Goal: Task Accomplishment & Management: Manage account settings

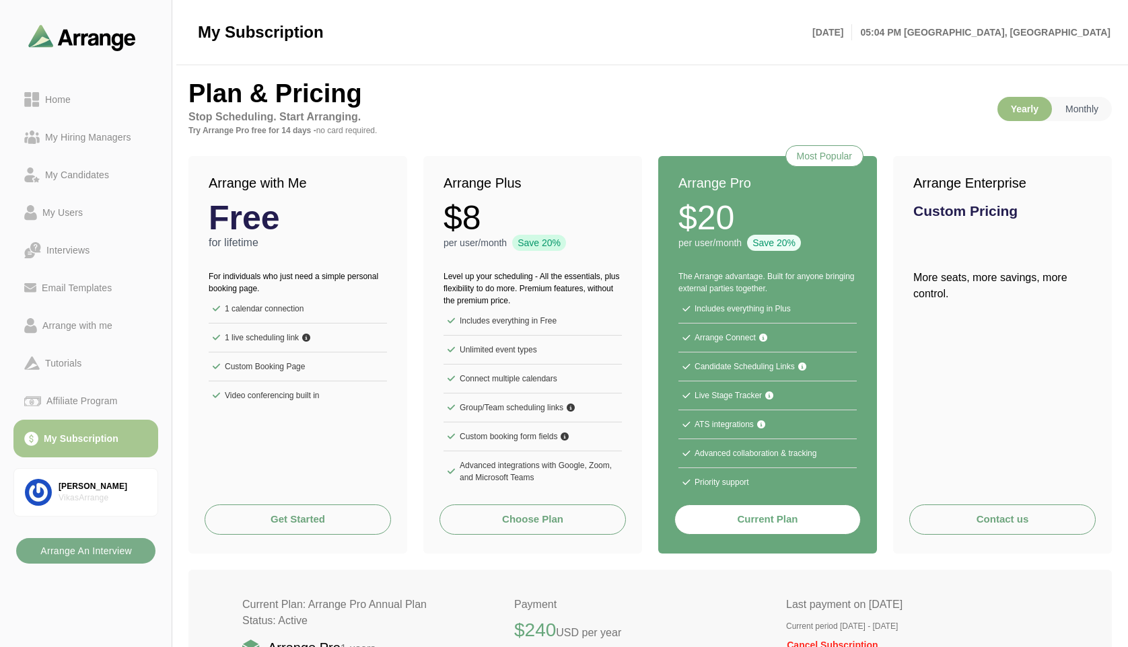
drag, startPoint x: 954, startPoint y: 299, endPoint x: 898, endPoint y: 271, distance: 61.7
click at [898, 271] on div "More seats, more savings, more control." at bounding box center [1002, 268] width 219 height 84
click at [1078, 103] on p "Monthly" at bounding box center [1082, 109] width 60 height 24
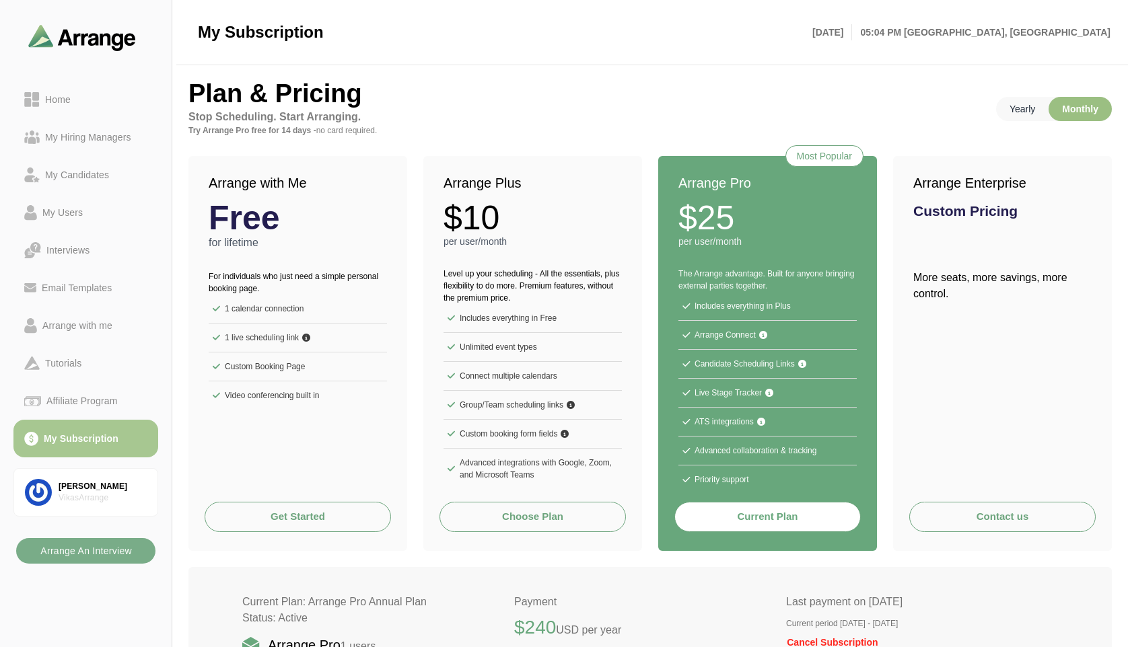
click at [1043, 111] on p "Yearly" at bounding box center [1022, 109] width 52 height 24
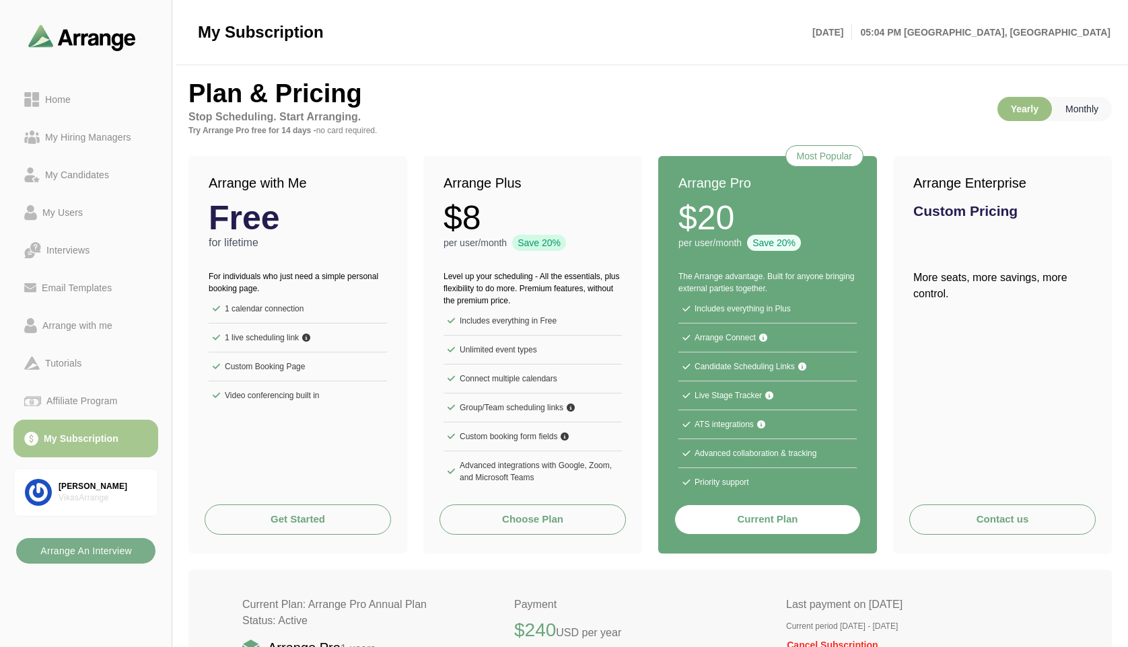
click at [1100, 111] on p "Monthly" at bounding box center [1082, 109] width 60 height 24
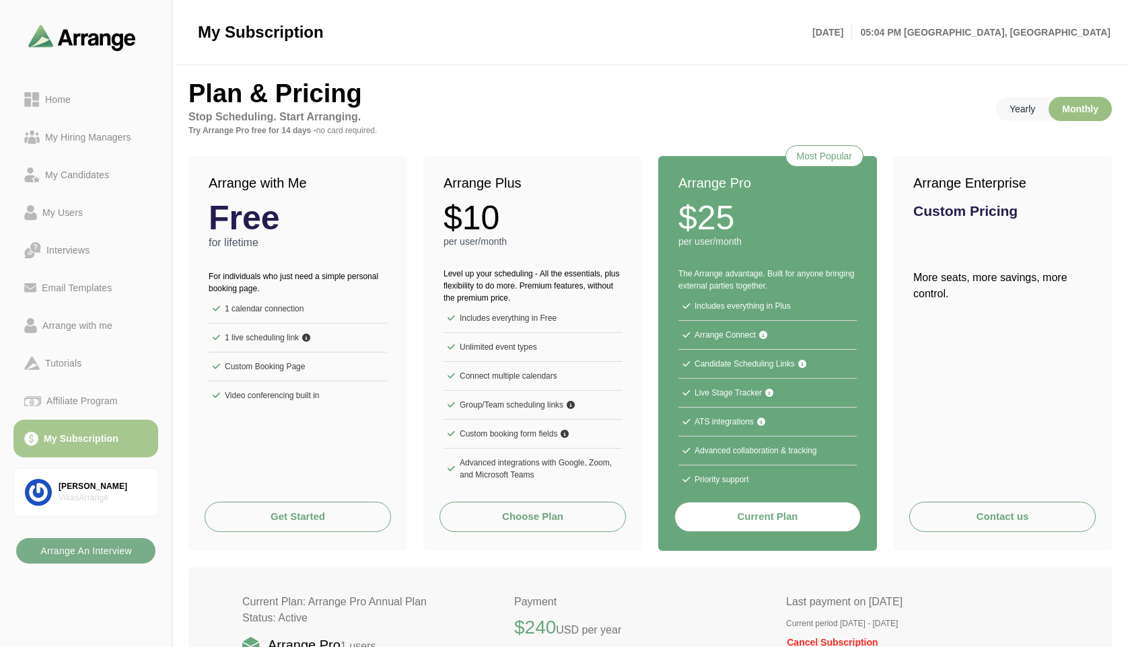
click at [1024, 106] on p "Yearly" at bounding box center [1022, 109] width 52 height 24
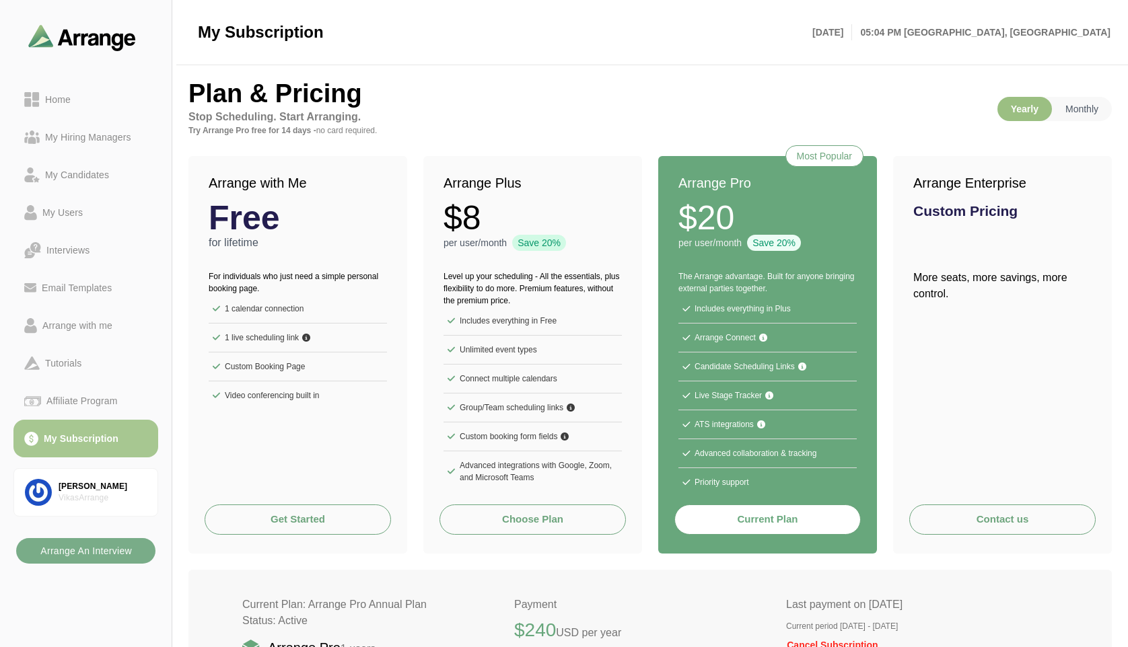
click at [258, 222] on strong "Free" at bounding box center [244, 218] width 71 height 34
click at [467, 217] on strong "$8" at bounding box center [463, 218] width 38 height 34
click at [935, 212] on h3 "Custom Pricing" at bounding box center [1002, 211] width 178 height 14
click at [711, 211] on strong "$20" at bounding box center [706, 218] width 56 height 34
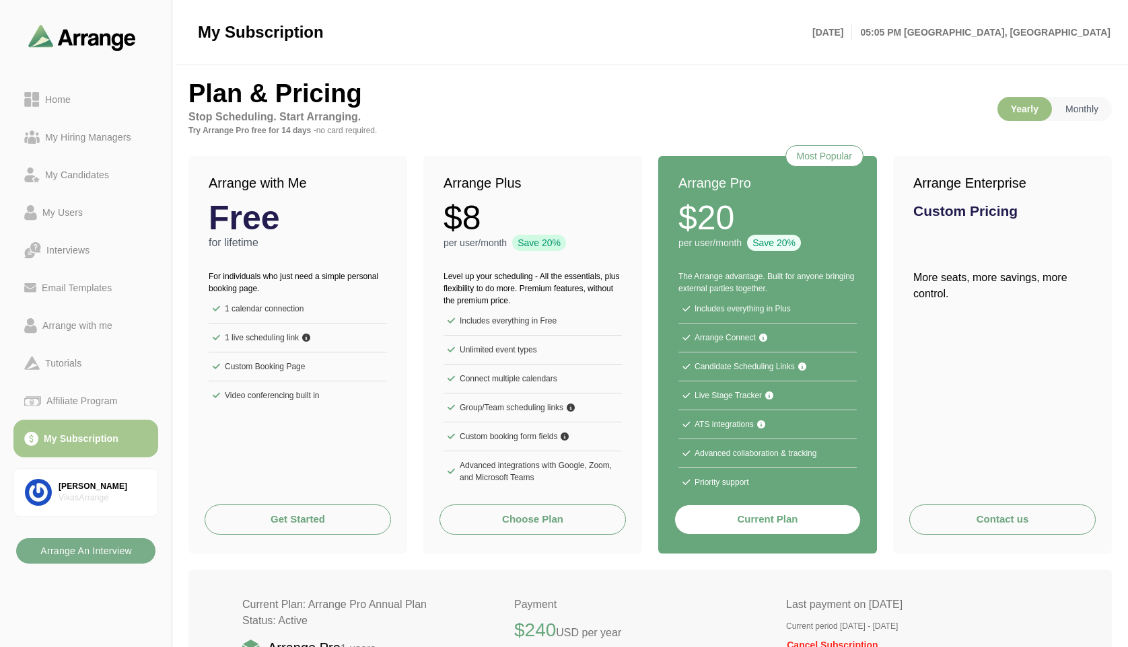
drag, startPoint x: 481, startPoint y: 225, endPoint x: 446, endPoint y: 225, distance: 35.0
click at [446, 225] on div "$8" at bounding box center [533, 218] width 178 height 34
drag, startPoint x: 281, startPoint y: 220, endPoint x: 210, endPoint y: 217, distance: 71.4
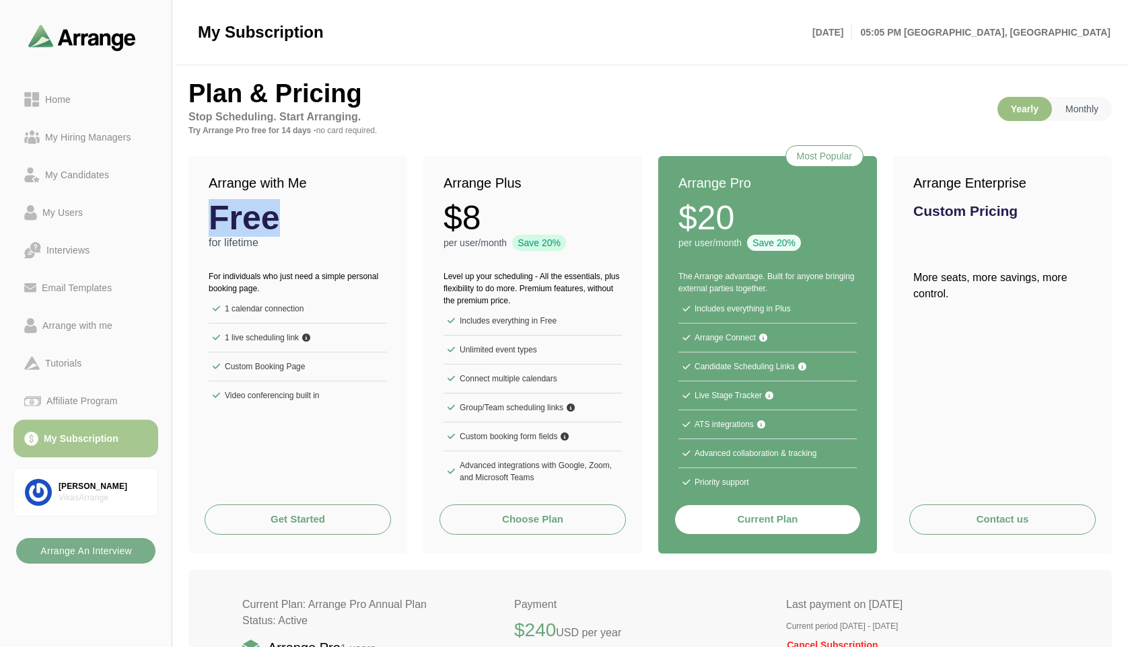
click at [210, 217] on div "Free" at bounding box center [298, 218] width 178 height 34
click at [287, 223] on div "Free" at bounding box center [298, 218] width 178 height 34
drag, startPoint x: 287, startPoint y: 222, endPoint x: 207, endPoint y: 213, distance: 79.9
click at [207, 213] on div "Arrange with Me Free for lifetime" at bounding box center [297, 205] width 219 height 98
drag, startPoint x: 487, startPoint y: 226, endPoint x: 424, endPoint y: 208, distance: 65.2
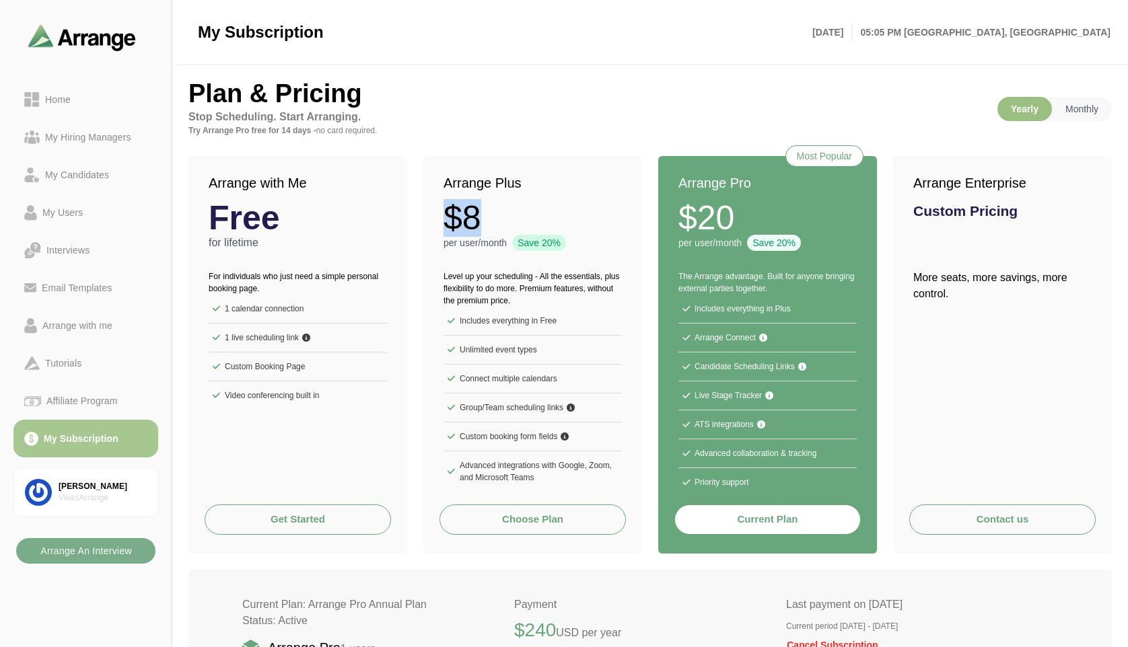
click at [424, 208] on div "Arrange Plus $8 per user/month Save 20%" at bounding box center [532, 205] width 219 height 98
drag, startPoint x: 279, startPoint y: 223, endPoint x: 205, endPoint y: 210, distance: 75.1
click at [205, 210] on div "Arrange with Me Free for lifetime" at bounding box center [297, 205] width 219 height 98
click at [330, 221] on div "Free" at bounding box center [298, 218] width 178 height 34
click at [108, 322] on div "Arrange with me" at bounding box center [77, 326] width 81 height 16
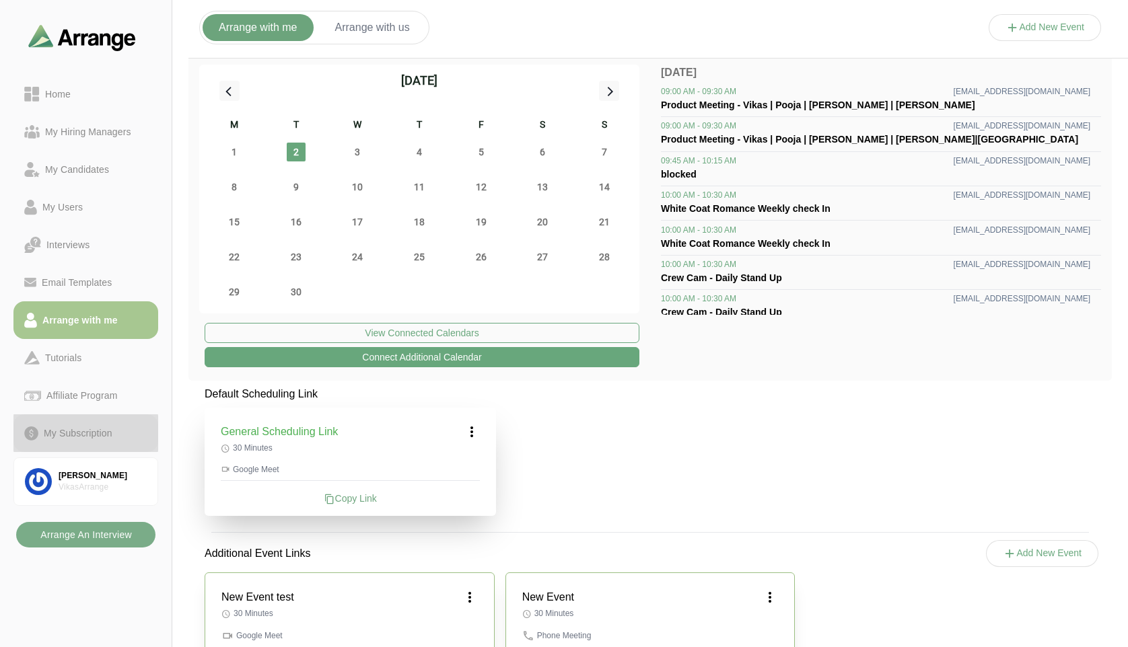
click at [71, 429] on div "My Subscription" at bounding box center [77, 433] width 79 height 16
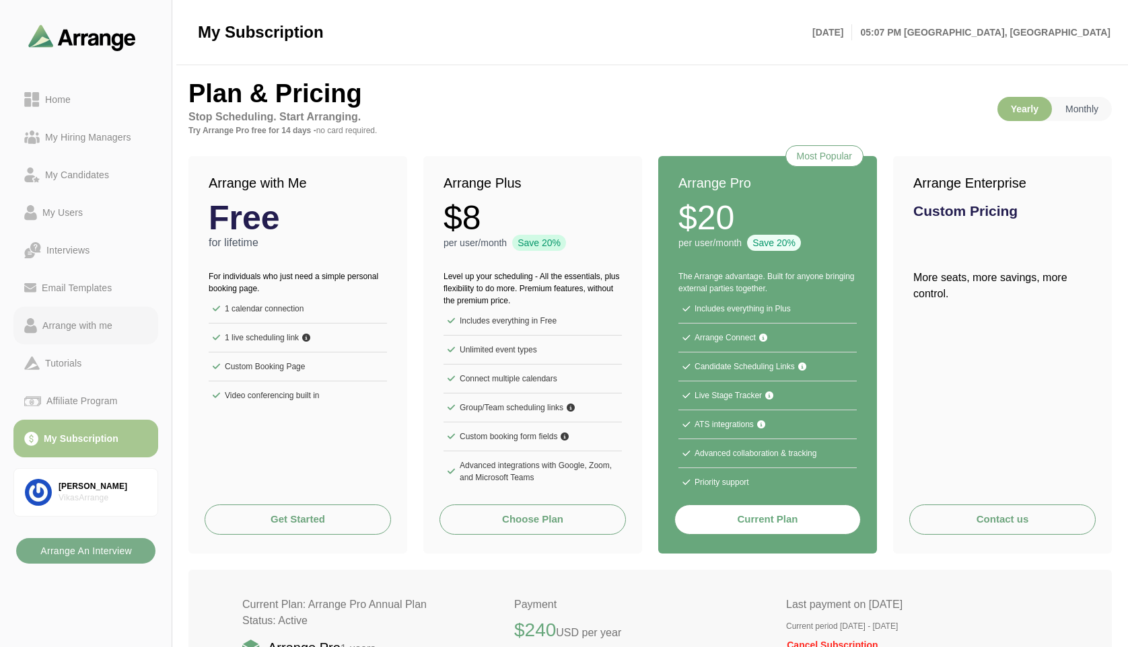
click at [93, 315] on link "Arrange with me" at bounding box center [85, 326] width 145 height 38
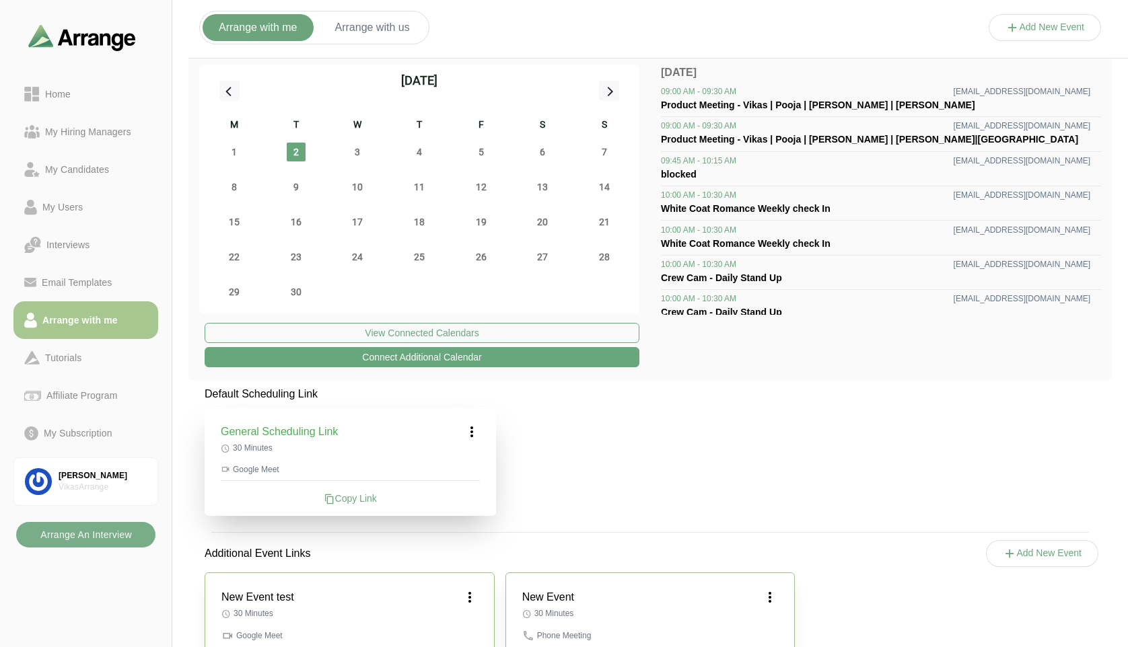
click at [1056, 32] on button "Add New Event" at bounding box center [1045, 27] width 113 height 27
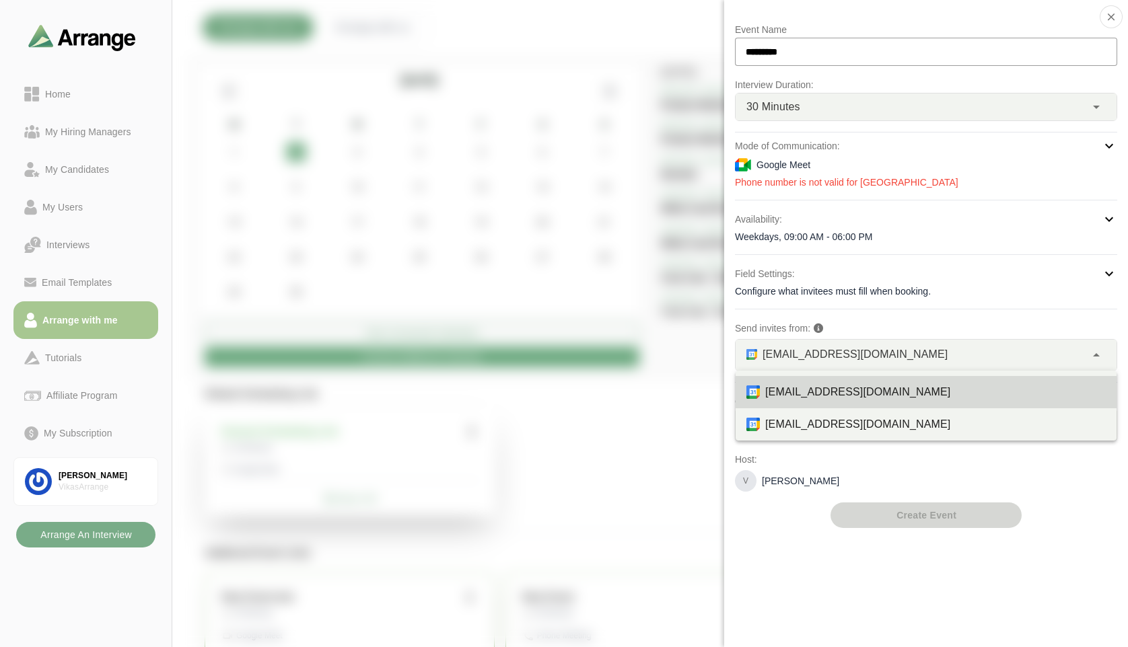
click at [899, 353] on div "vikas@byldd.com *" at bounding box center [911, 355] width 350 height 31
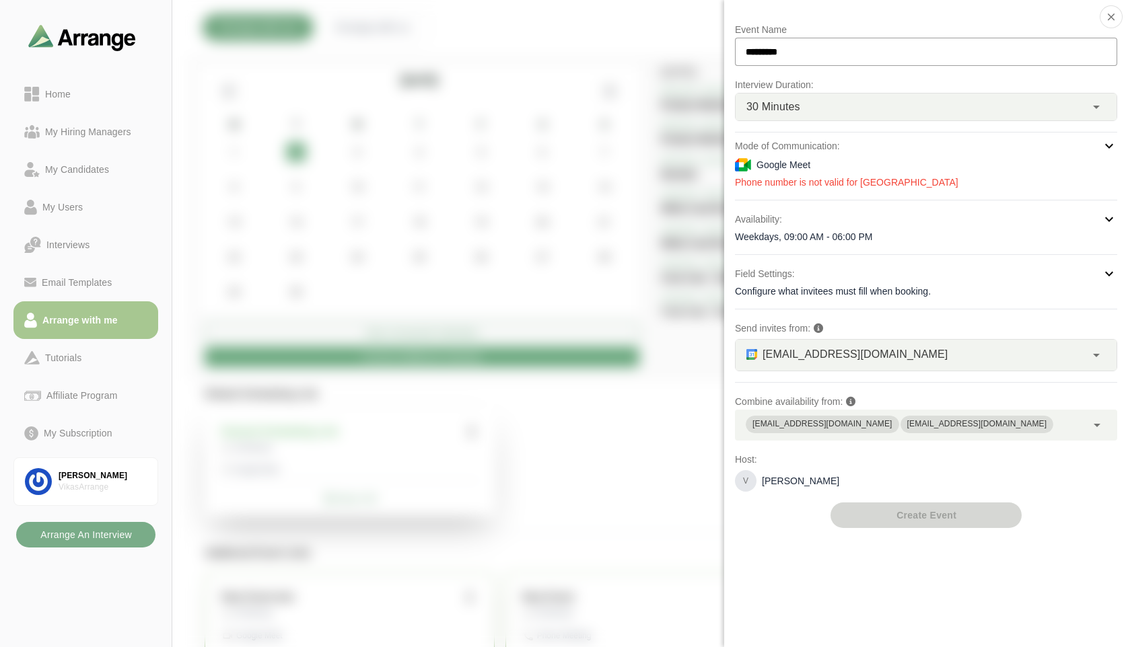
click at [989, 41] on div at bounding box center [1045, 41] width 113 height 0
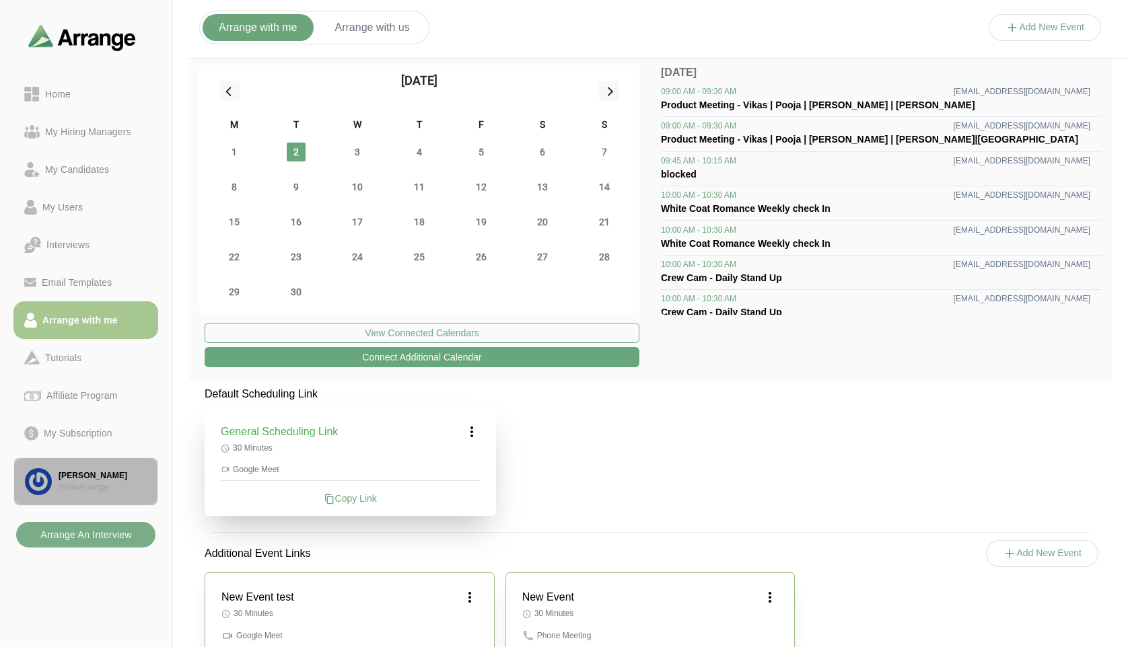
click at [81, 474] on div "[PERSON_NAME]" at bounding box center [103, 475] width 88 height 11
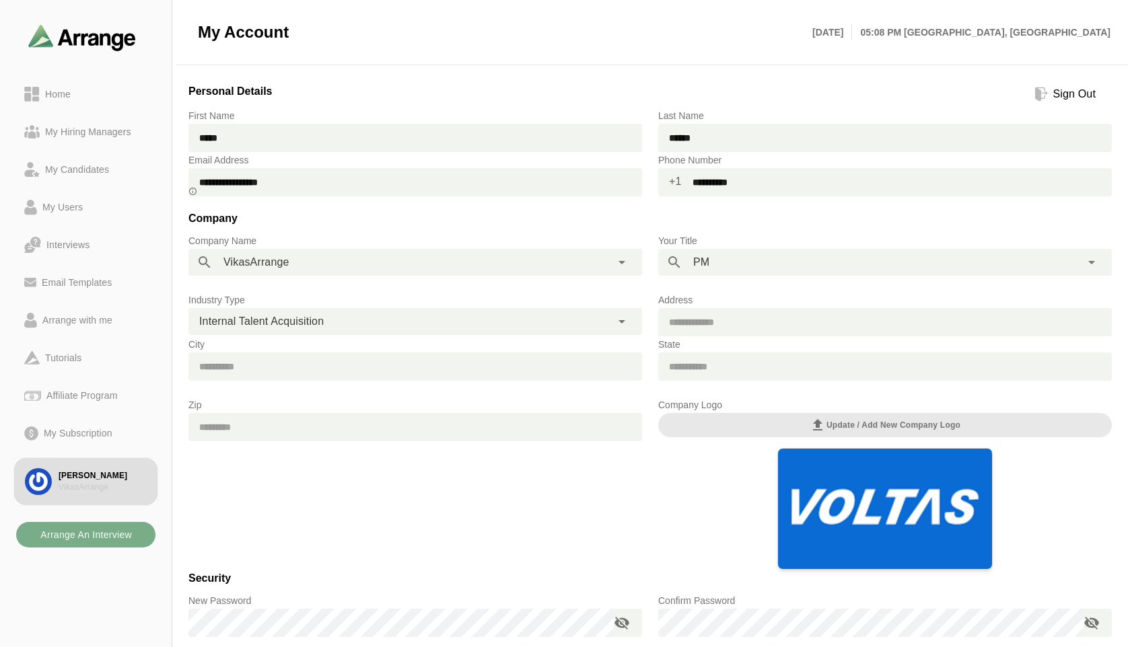
click at [805, 190] on input "**********" at bounding box center [897, 182] width 430 height 28
click at [588, 485] on div "Zip" at bounding box center [415, 483] width 470 height 189
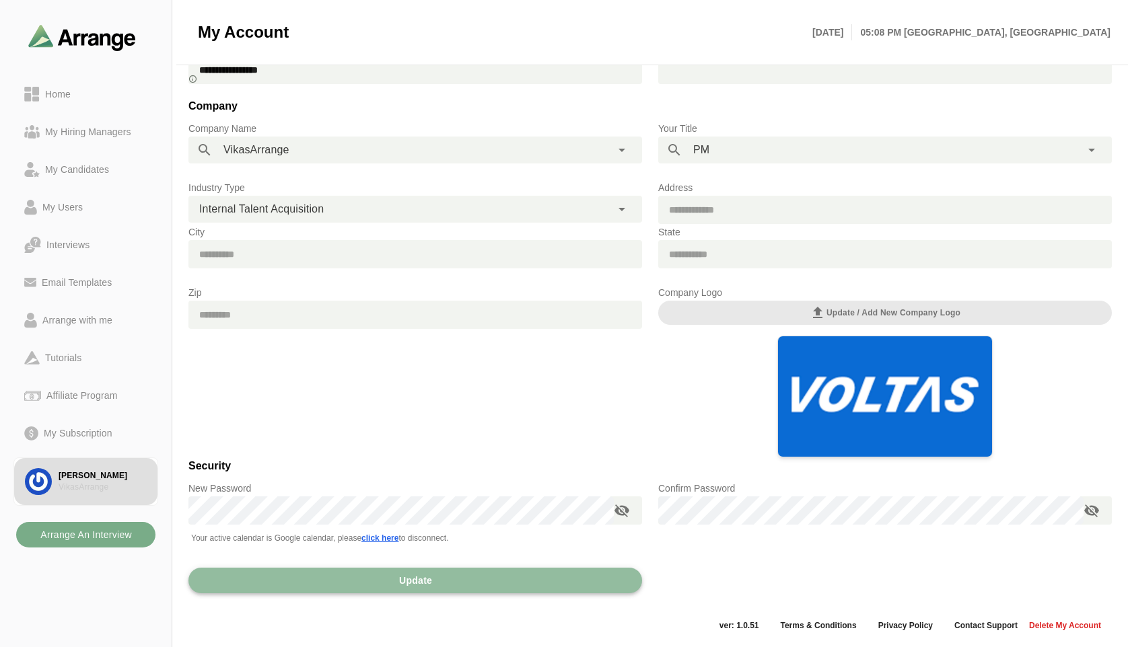
click at [414, 581] on span "Update" at bounding box center [415, 581] width 34 height 26
click at [85, 314] on div "Arrange with me" at bounding box center [77, 320] width 81 height 16
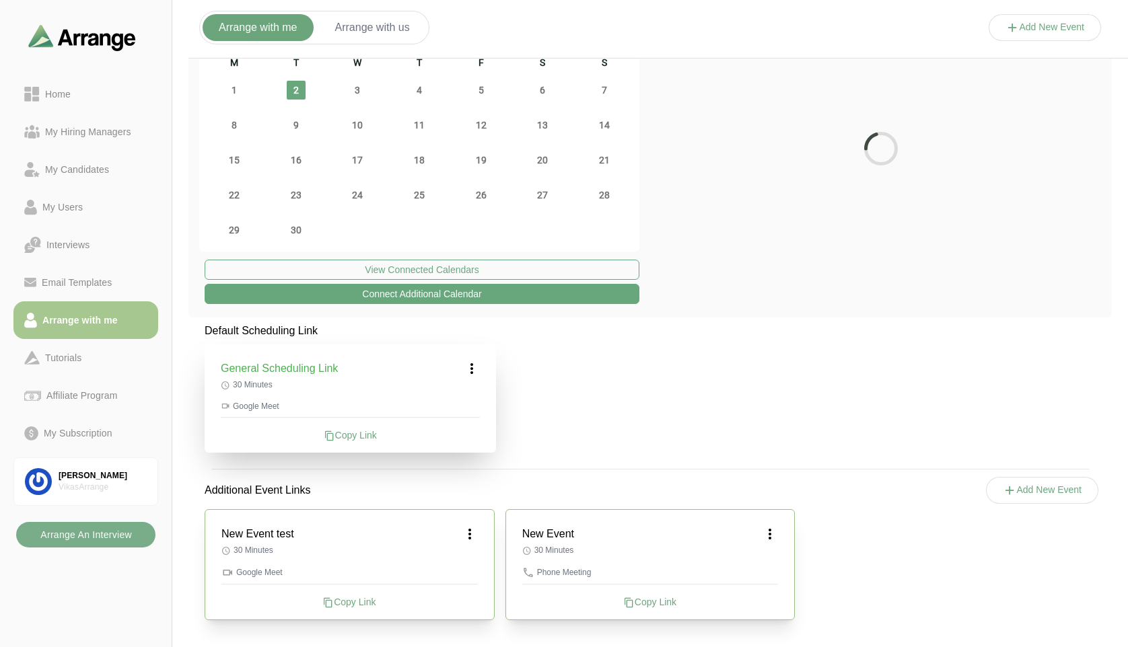
scroll to position [63, 0]
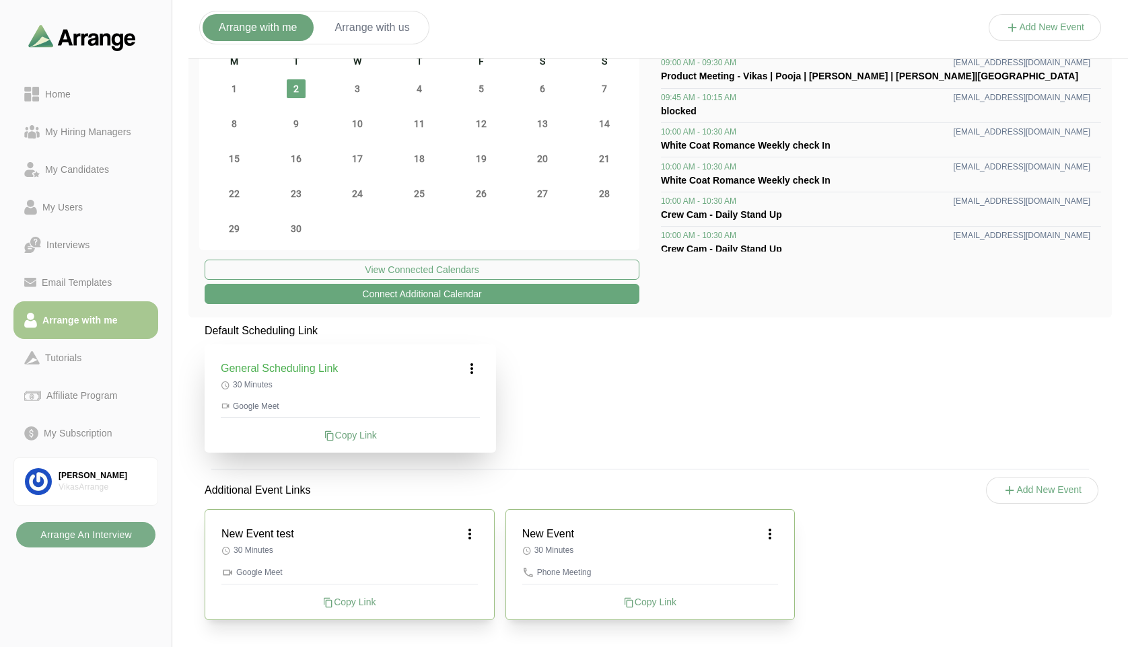
click at [469, 536] on icon at bounding box center [470, 534] width 16 height 16
click at [467, 573] on div "Edit" at bounding box center [457, 571] width 62 height 25
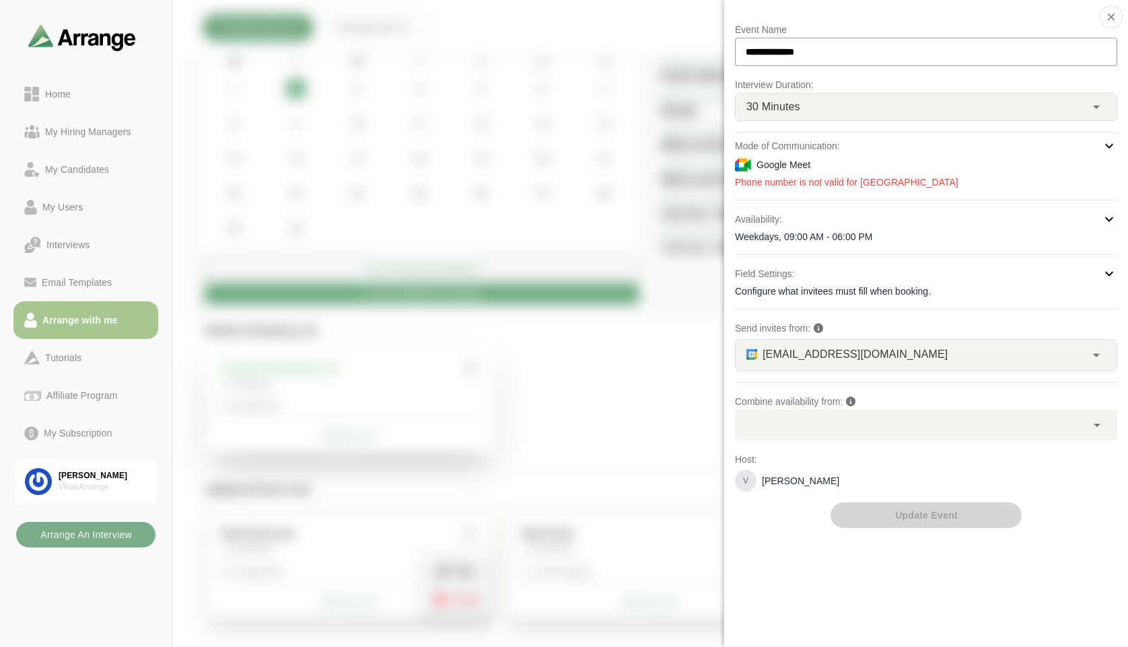
click at [1090, 431] on icon at bounding box center [1097, 425] width 16 height 16
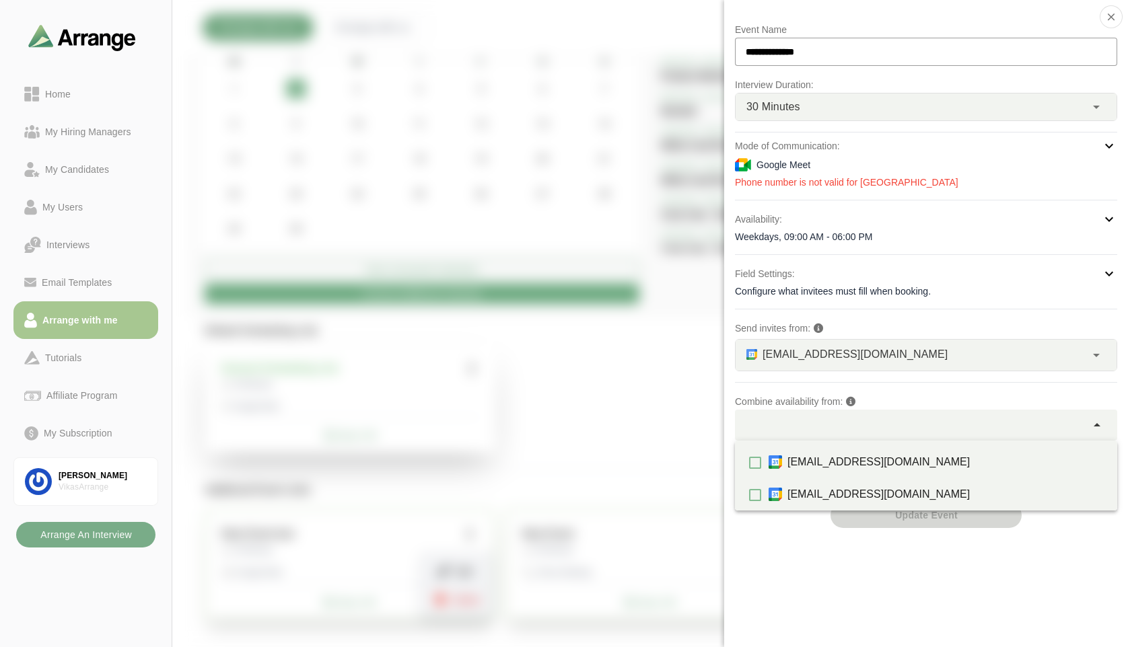
click at [791, 561] on div "**********" at bounding box center [926, 323] width 404 height 647
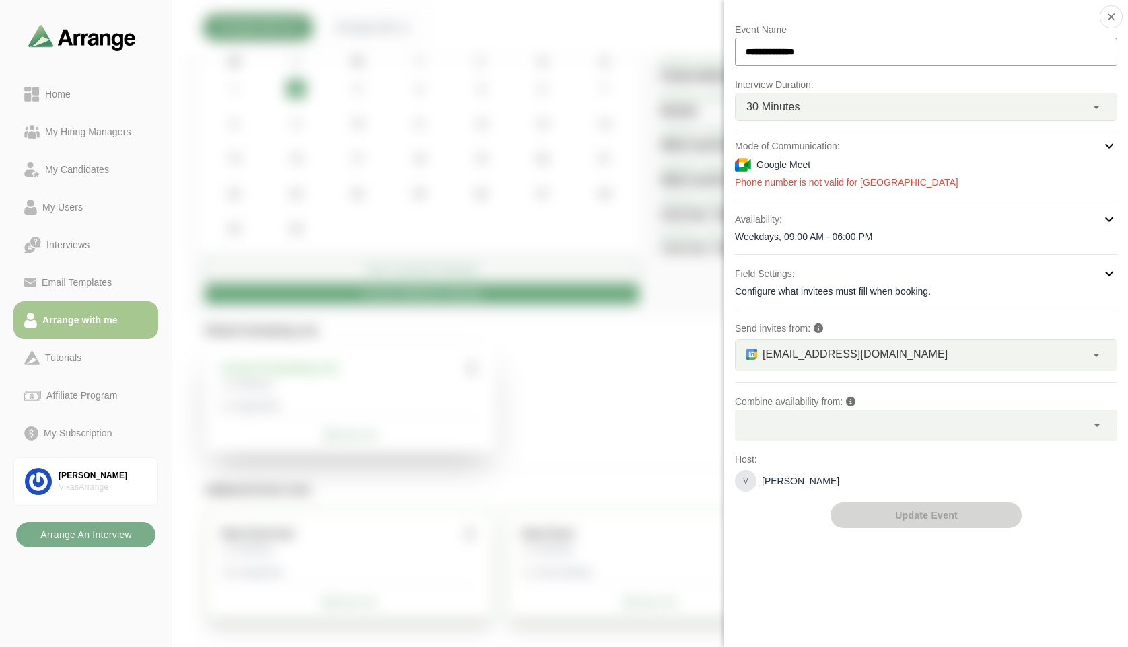
click at [814, 427] on div at bounding box center [910, 425] width 351 height 31
click at [760, 535] on div "**********" at bounding box center [926, 323] width 404 height 647
click at [777, 419] on div at bounding box center [910, 425] width 351 height 31
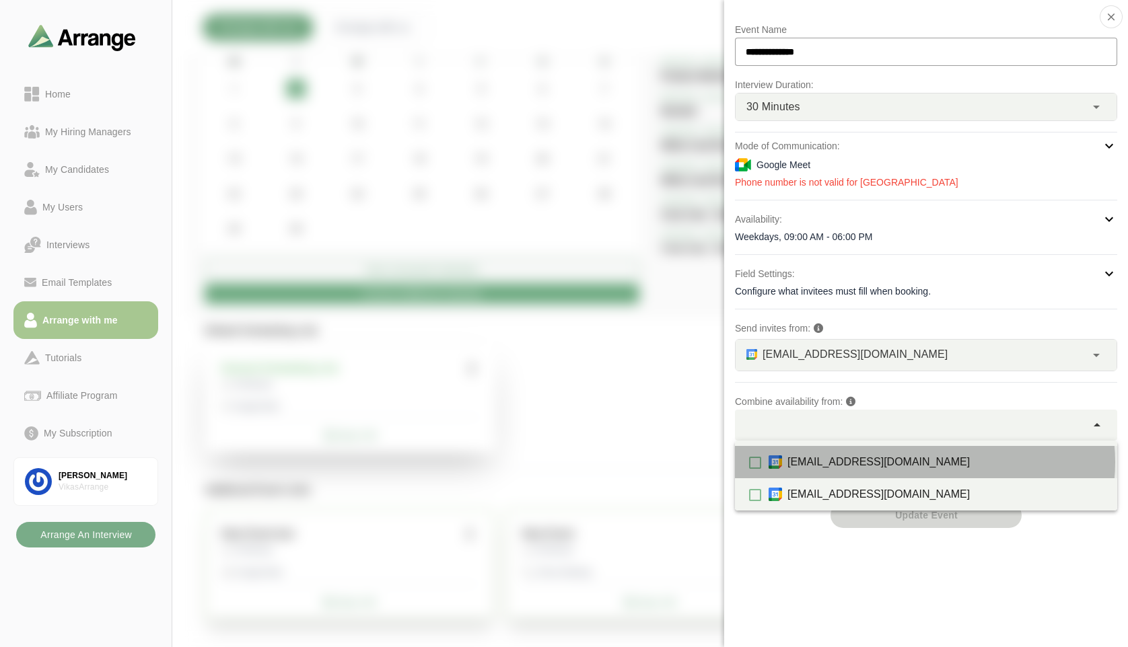
click at [767, 469] on div "[EMAIL_ADDRESS][DOMAIN_NAME]" at bounding box center [861, 462] width 231 height 42
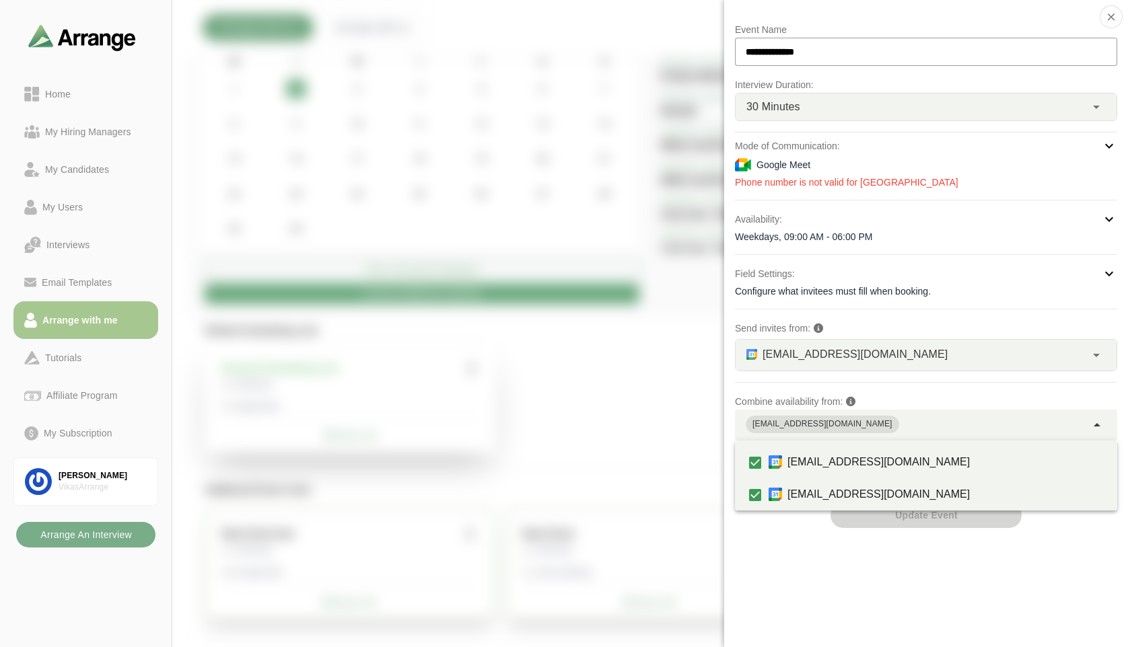
click at [763, 538] on div "**********" at bounding box center [926, 323] width 404 height 647
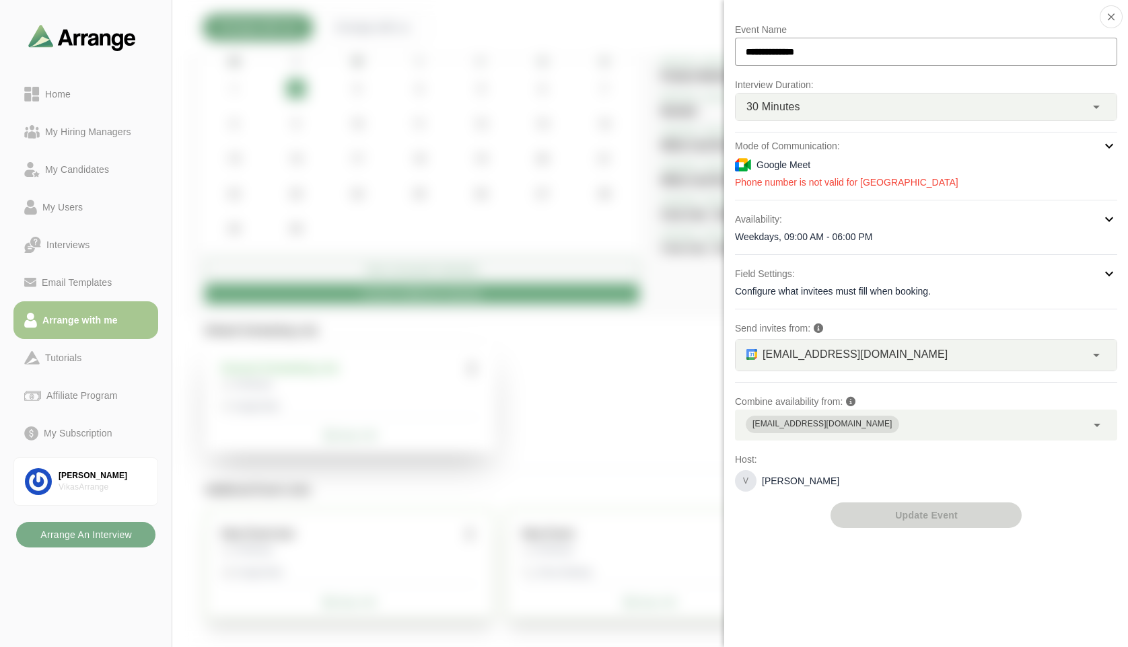
click at [824, 429] on div "[EMAIL_ADDRESS][DOMAIN_NAME]" at bounding box center [910, 425] width 351 height 31
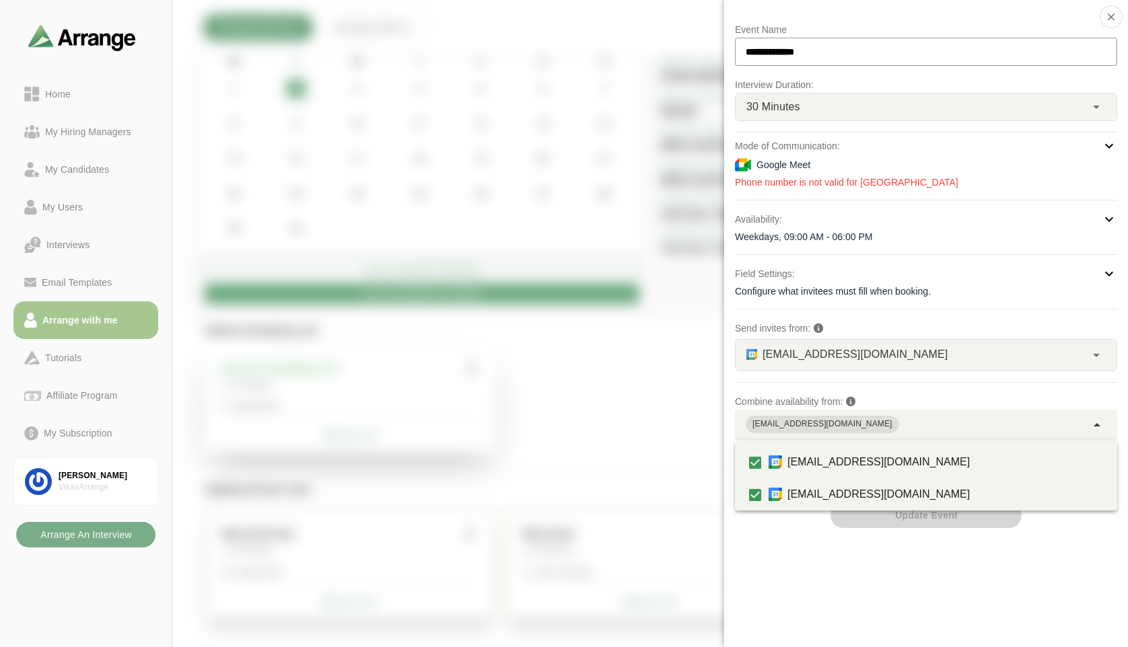
click at [750, 557] on div "**********" at bounding box center [926, 323] width 404 height 647
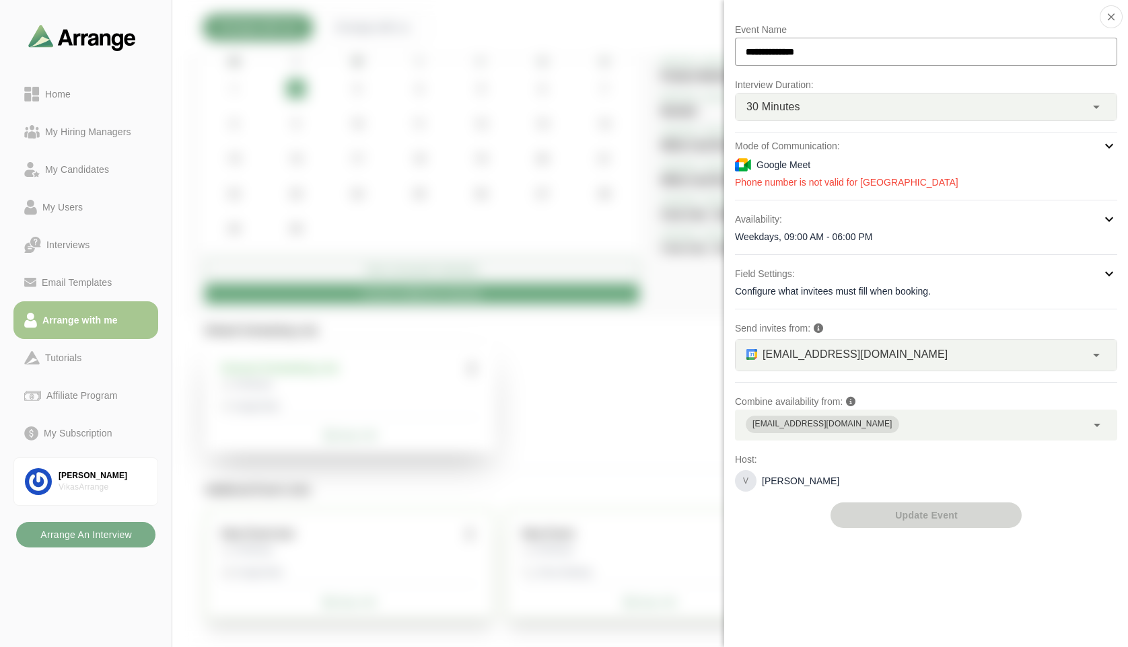
click at [819, 428] on span "[EMAIL_ADDRESS][DOMAIN_NAME]" at bounding box center [822, 424] width 153 height 17
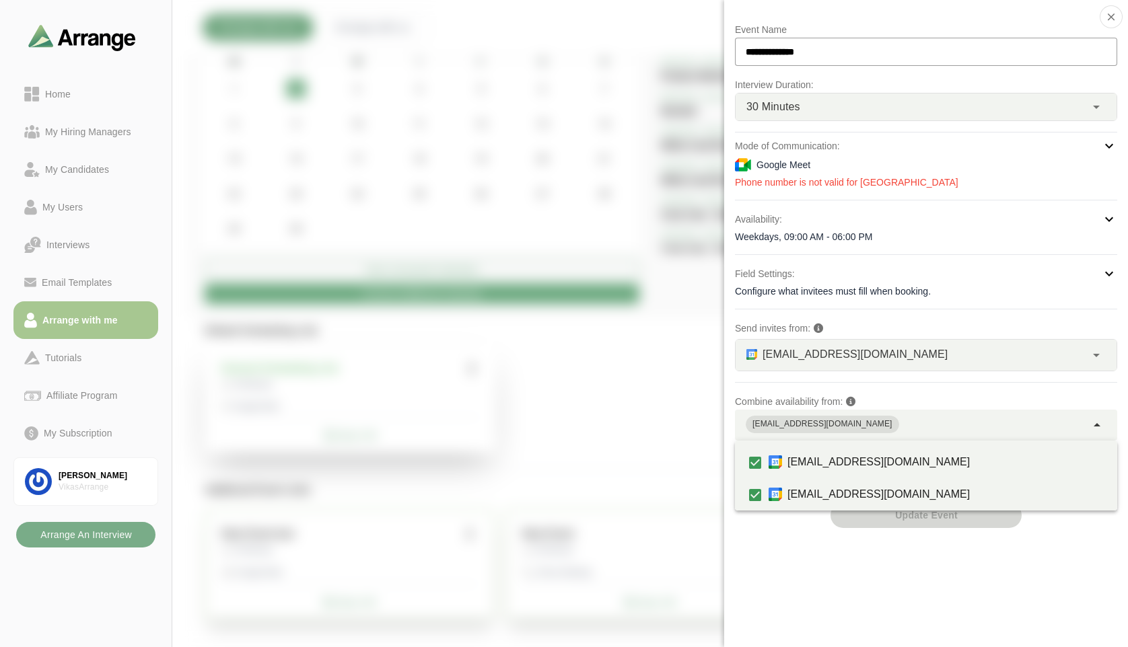
click at [763, 545] on div "**********" at bounding box center [926, 323] width 404 height 647
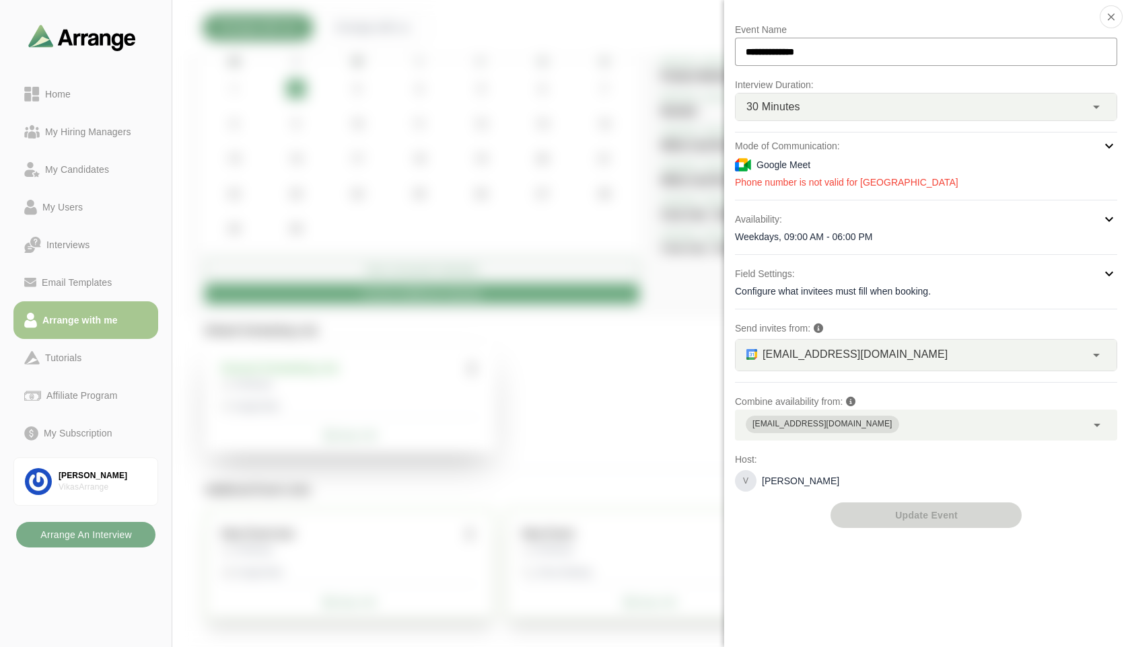
click at [855, 425] on div "[EMAIL_ADDRESS][DOMAIN_NAME]" at bounding box center [910, 425] width 351 height 31
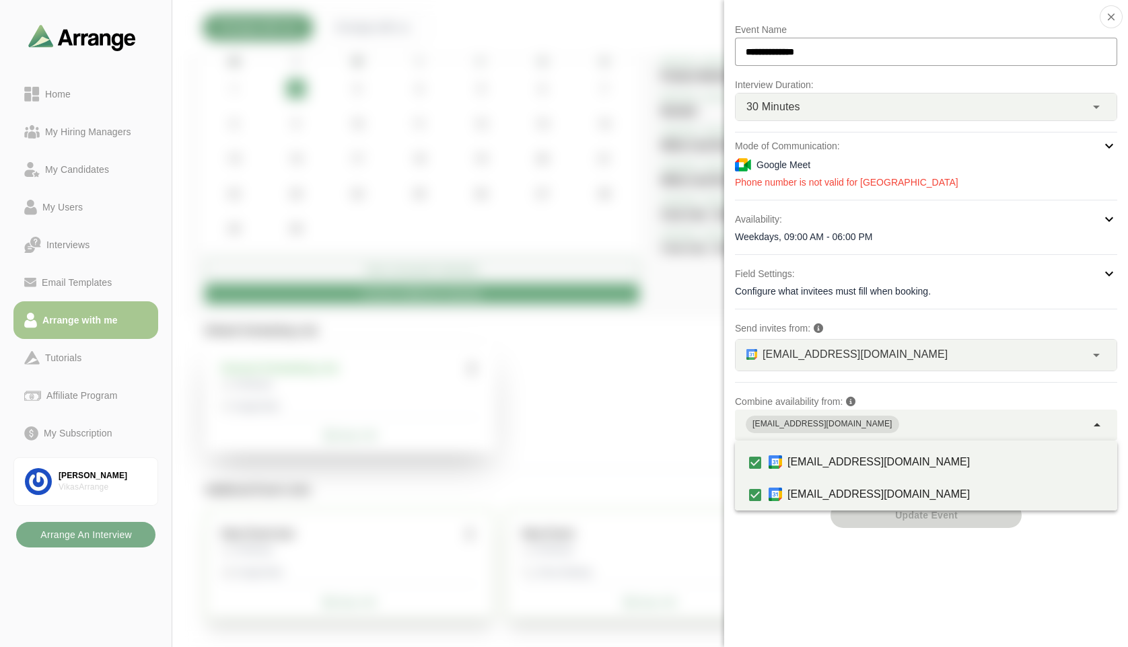
click at [746, 554] on div "**********" at bounding box center [926, 323] width 404 height 647
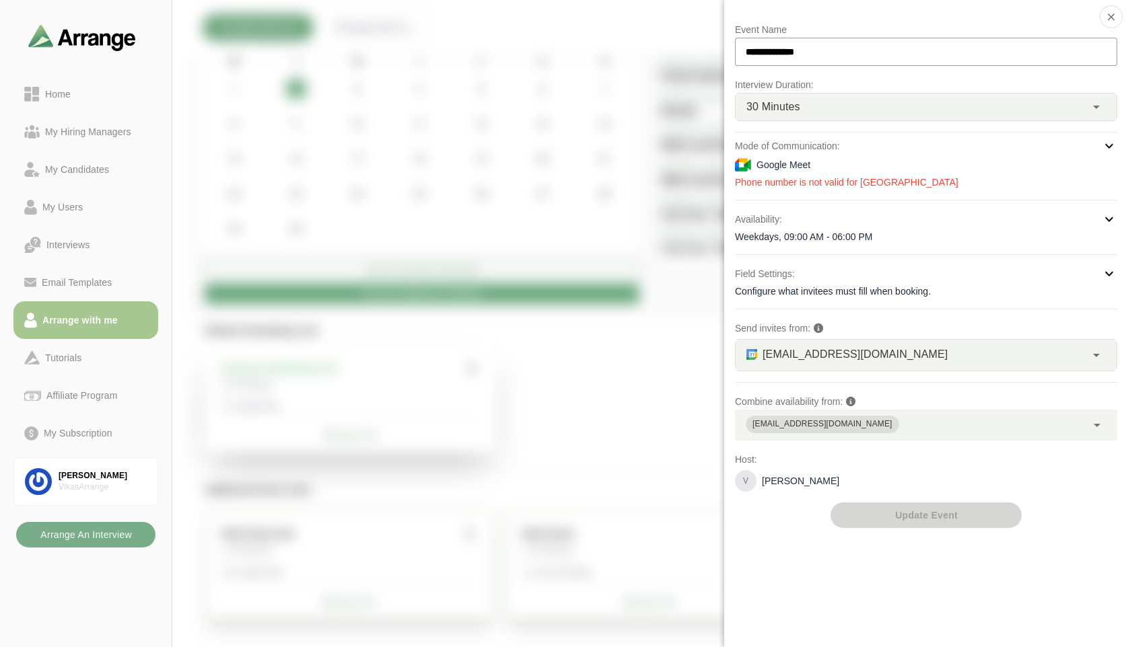
click at [989, 41] on div at bounding box center [1045, 41] width 113 height 0
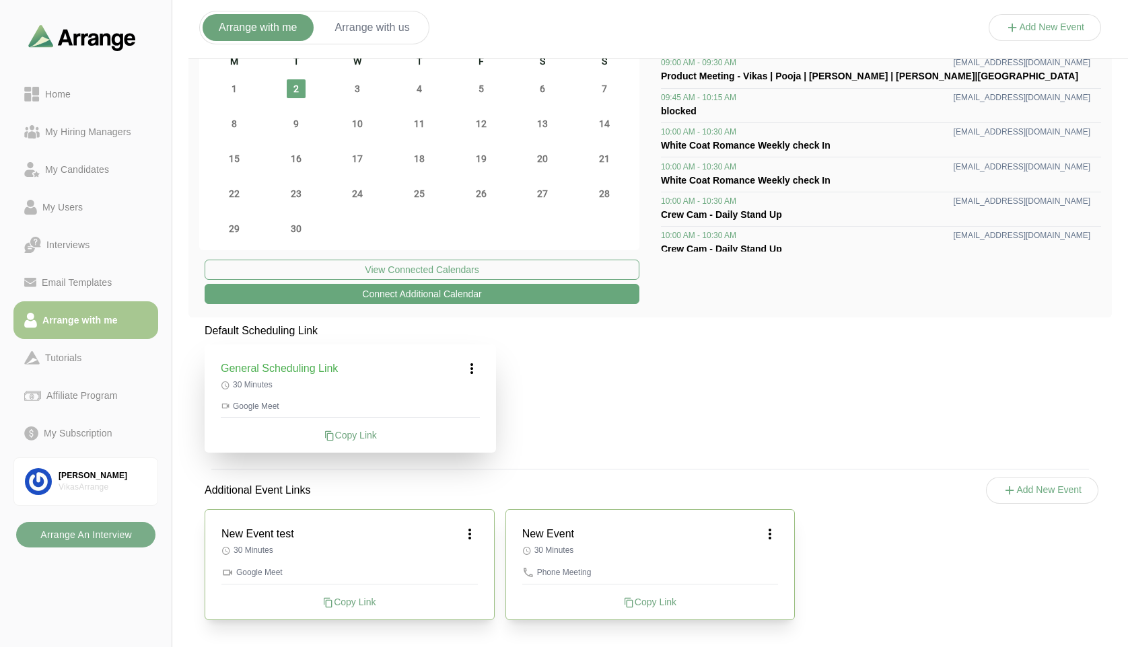
click at [1048, 24] on button "Add New Event" at bounding box center [1045, 27] width 113 height 27
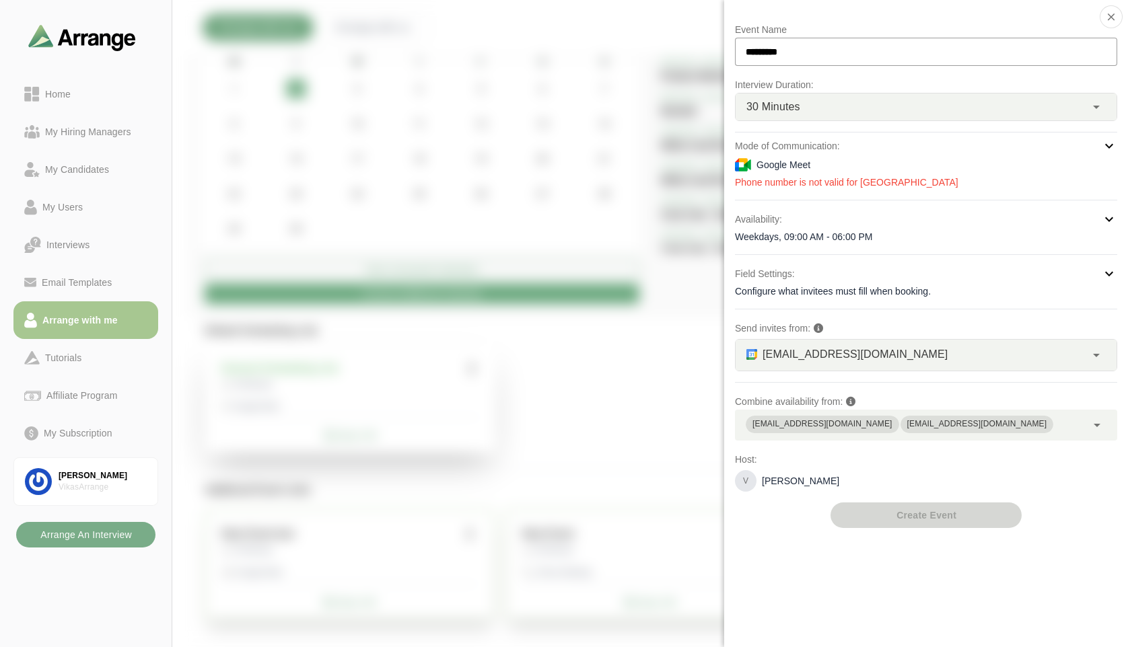
click at [989, 41] on div at bounding box center [1045, 41] width 113 height 0
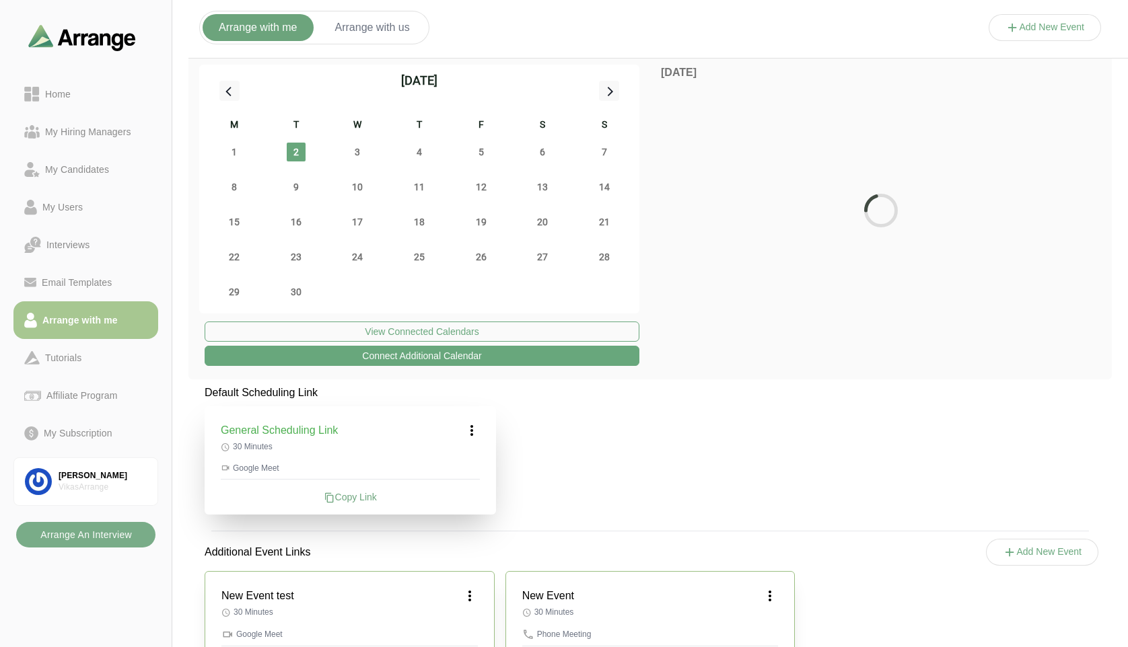
click at [1053, 28] on button "Add New Event" at bounding box center [1045, 27] width 113 height 27
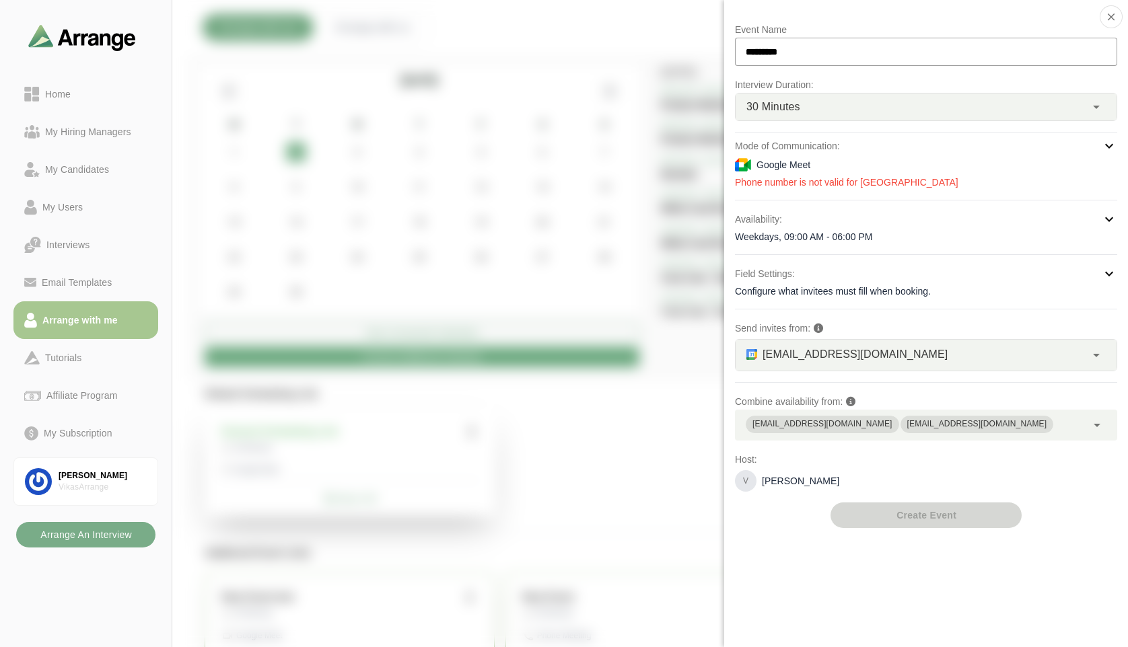
click at [989, 41] on div at bounding box center [1045, 41] width 113 height 0
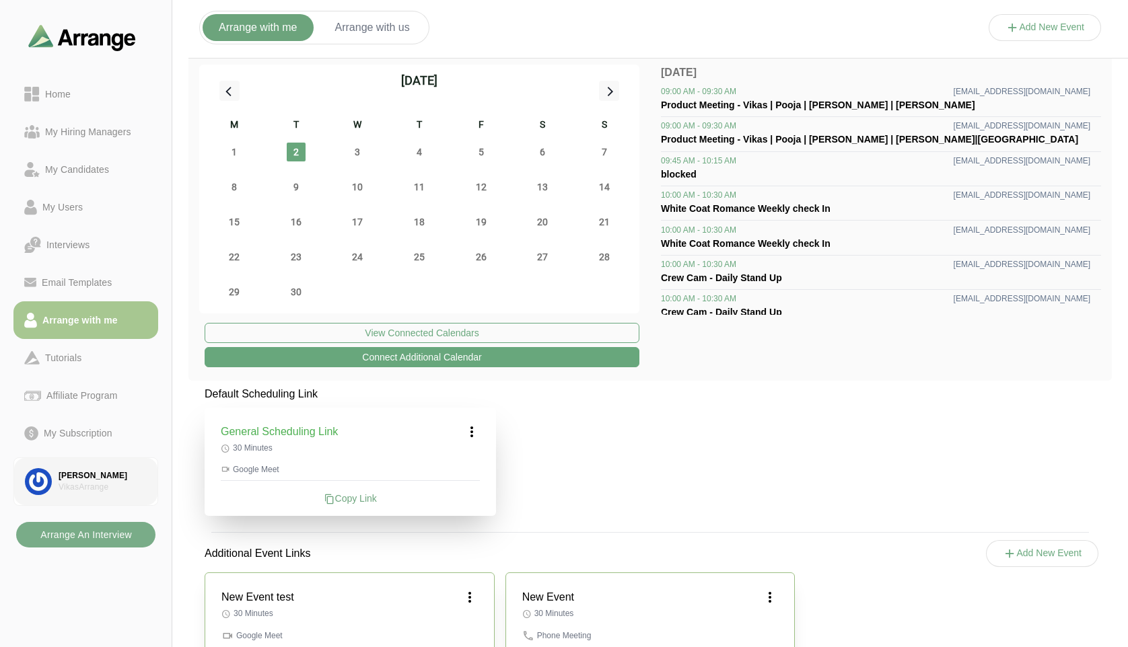
click at [79, 481] on div "[PERSON_NAME]" at bounding box center [103, 475] width 88 height 11
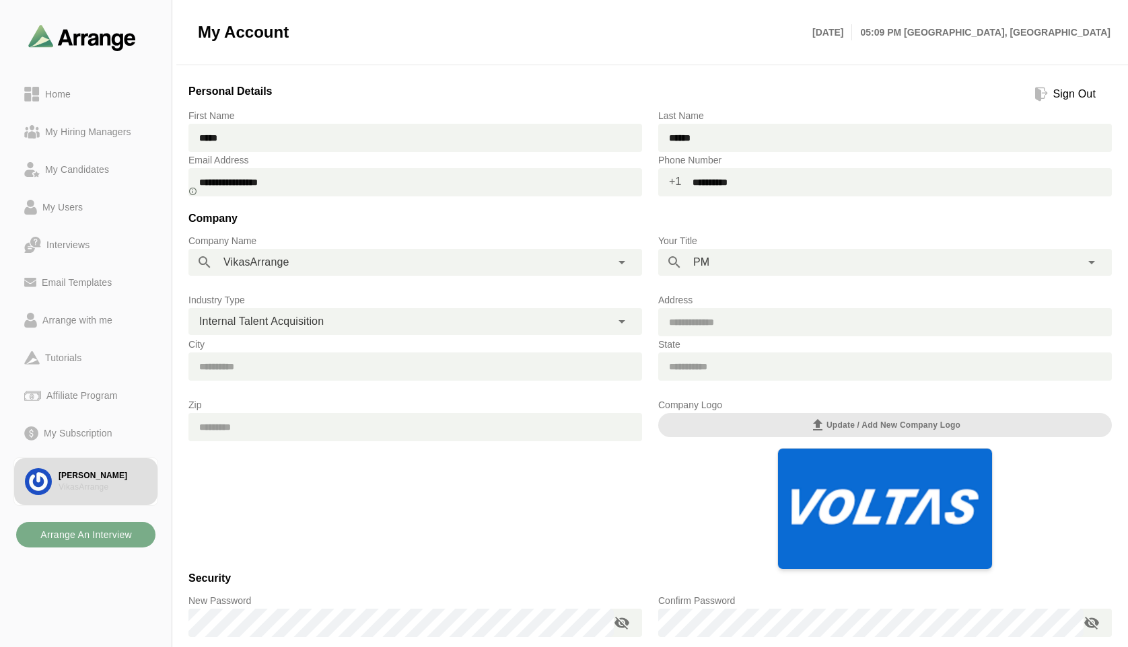
click at [734, 184] on input "**********" at bounding box center [897, 182] width 430 height 28
click at [769, 186] on input "**********" at bounding box center [897, 182] width 430 height 28
drag, startPoint x: 769, startPoint y: 186, endPoint x: 709, endPoint y: 176, distance: 61.4
click at [709, 176] on input "**********" at bounding box center [897, 182] width 430 height 28
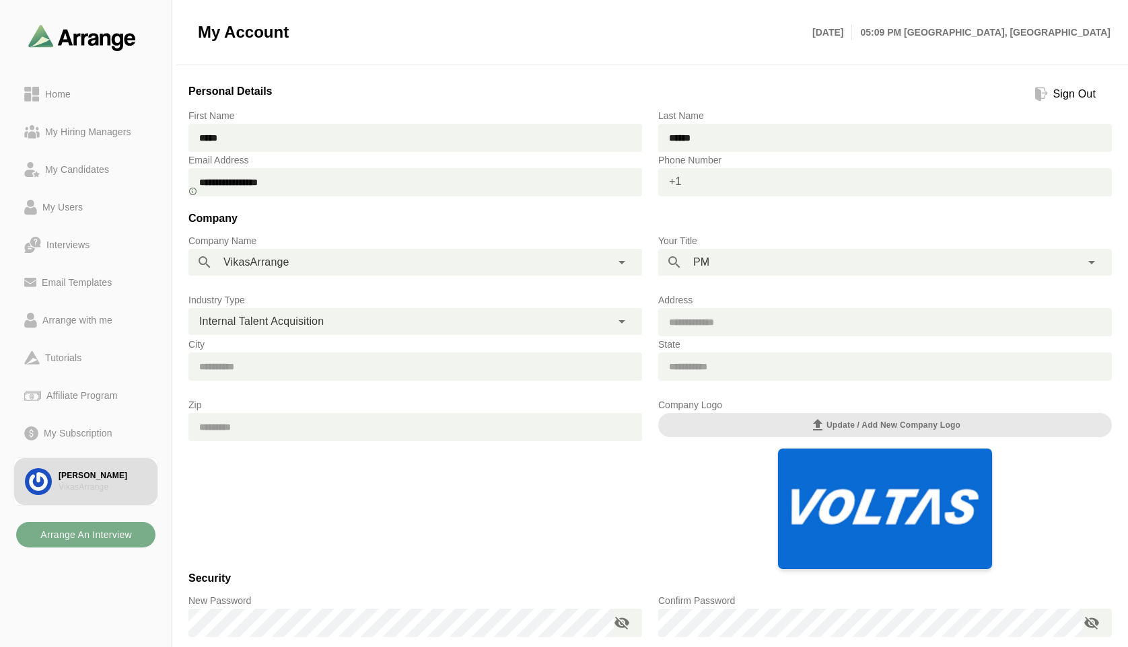
click at [563, 502] on div "Zip" at bounding box center [415, 483] width 470 height 189
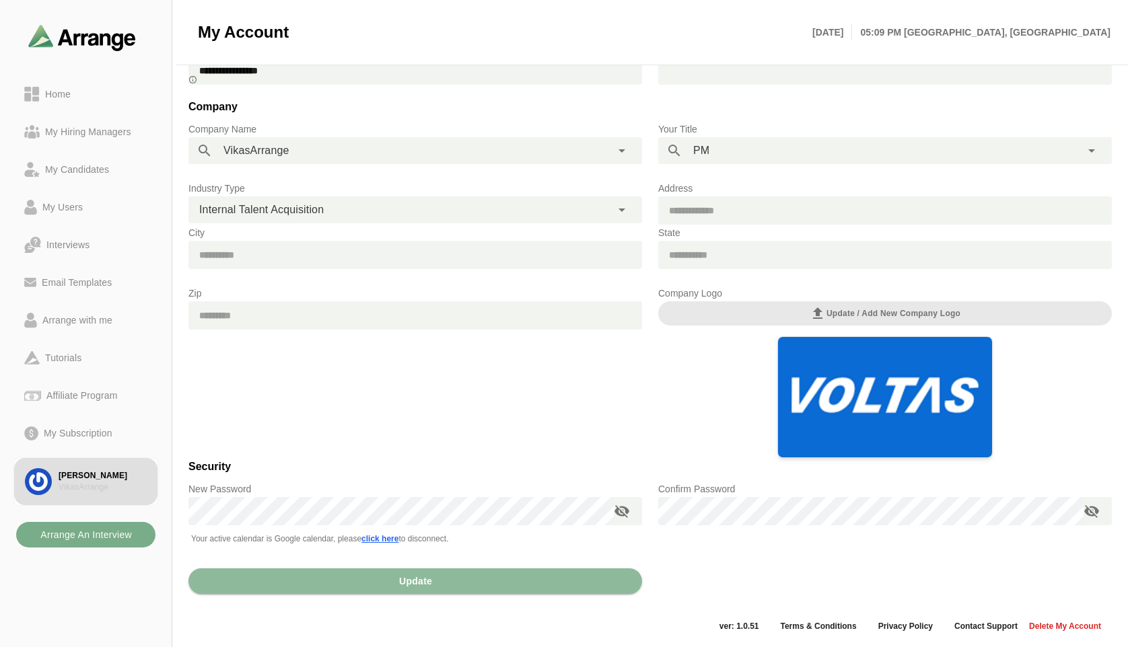
scroll to position [112, 0]
click at [415, 574] on span "Update" at bounding box center [415, 581] width 34 height 26
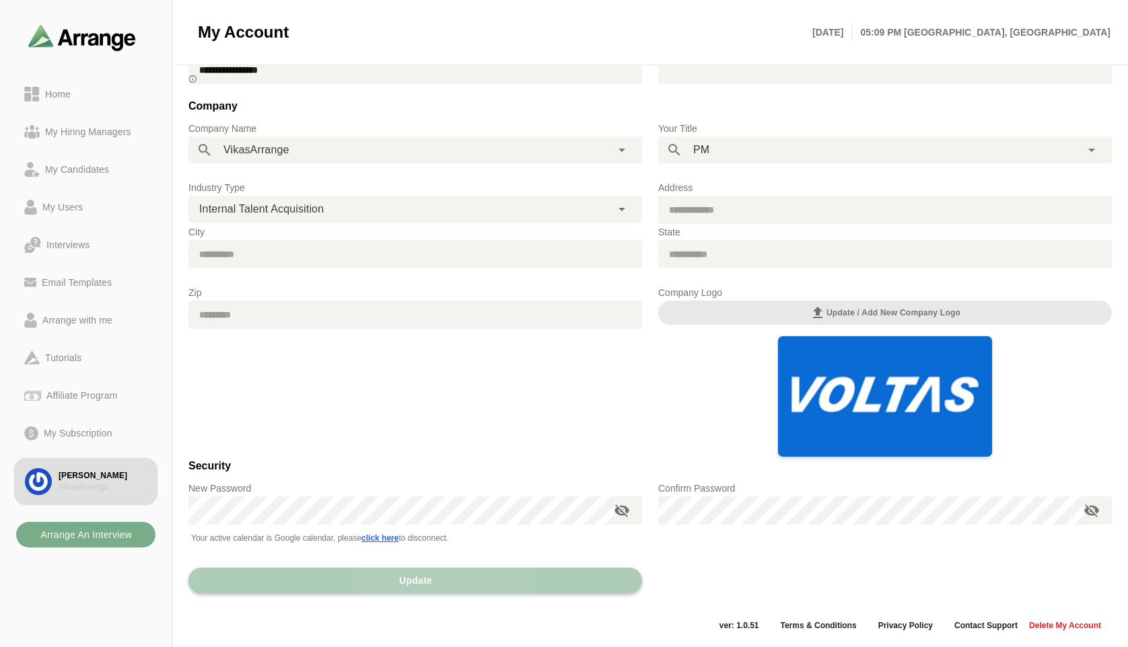
click at [489, 588] on button "Update" at bounding box center [415, 581] width 454 height 26
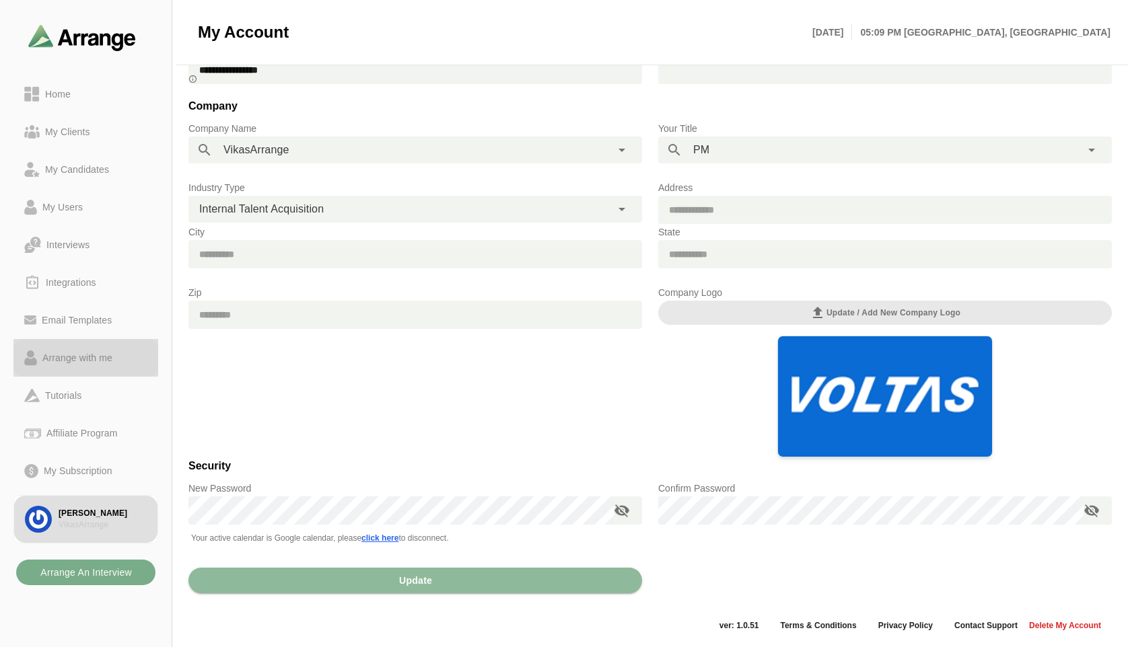
click at [72, 360] on div "Arrange with me" at bounding box center [77, 358] width 81 height 16
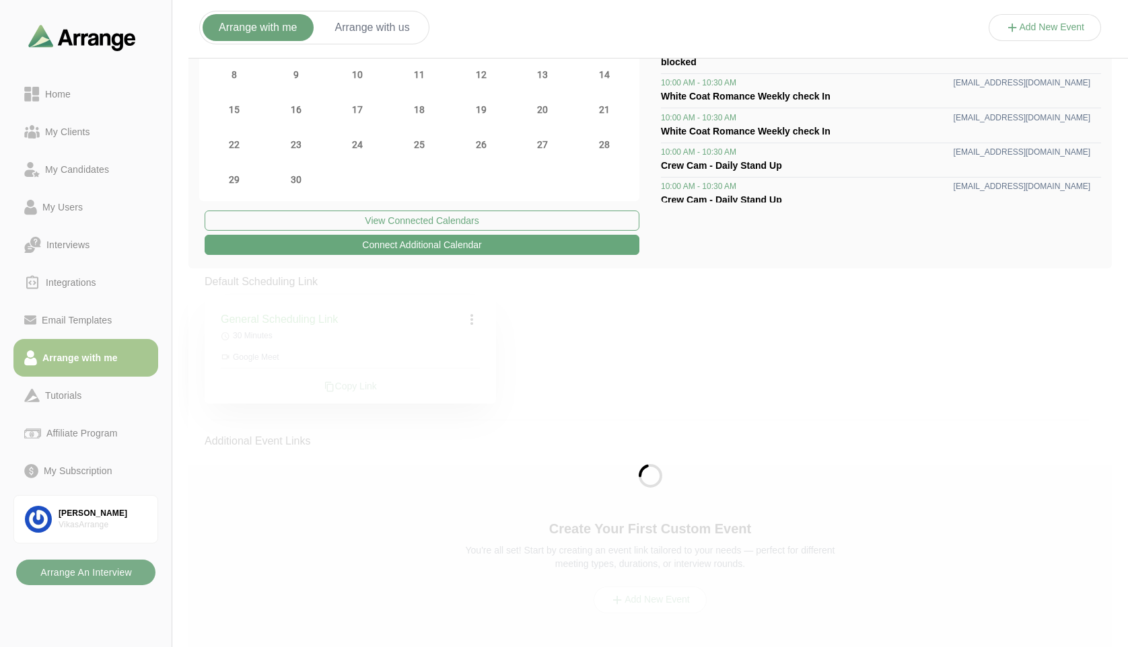
scroll to position [63, 0]
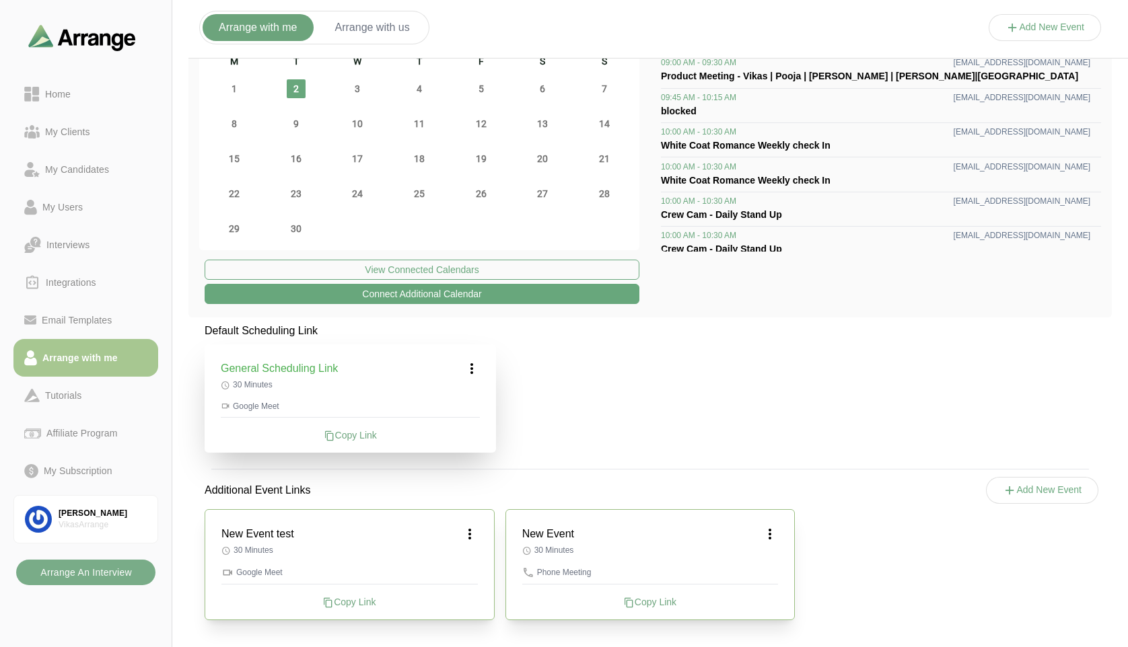
click at [1039, 38] on button "Add New Event" at bounding box center [1045, 27] width 113 height 27
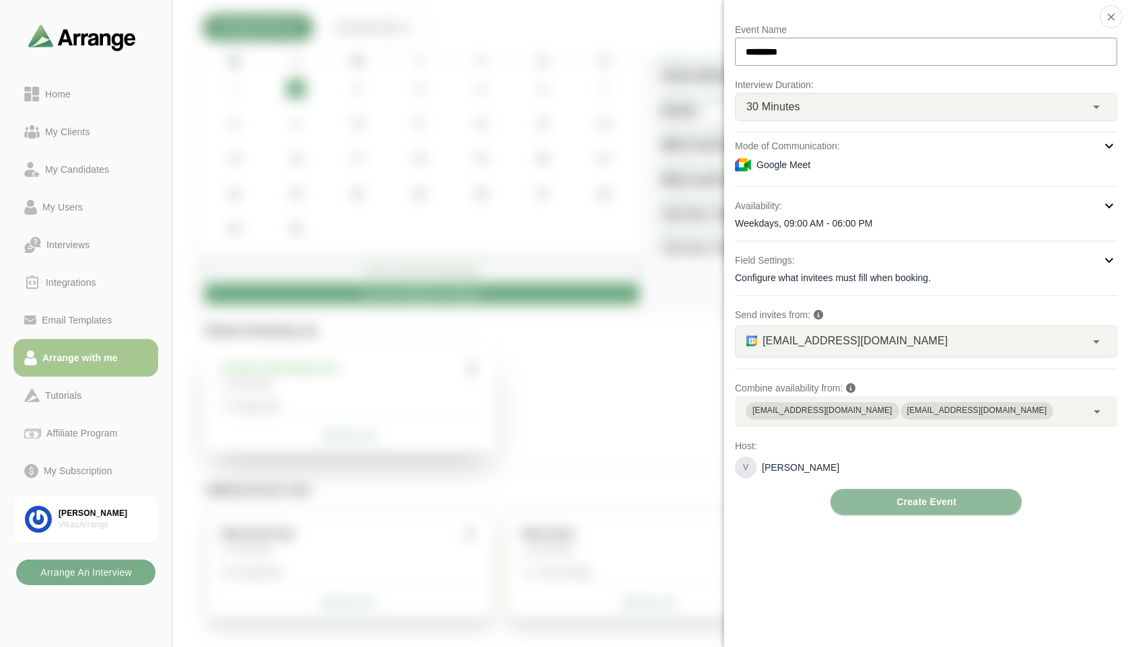
click at [1093, 417] on icon at bounding box center [1097, 412] width 16 height 16
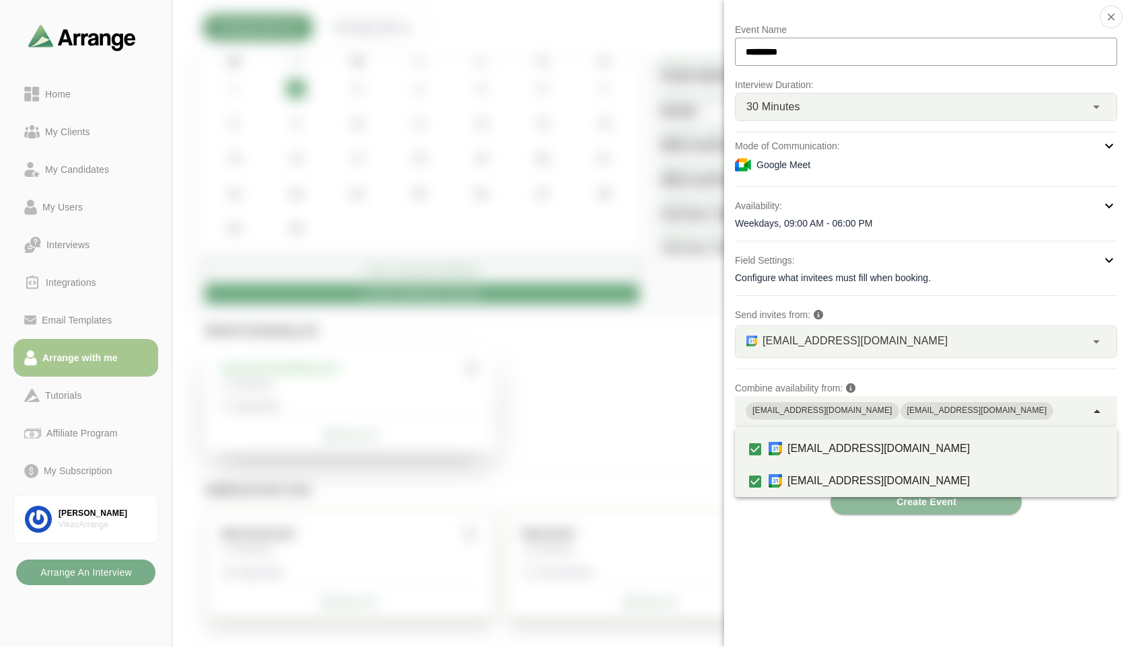
click at [1093, 417] on icon at bounding box center [1097, 412] width 16 height 16
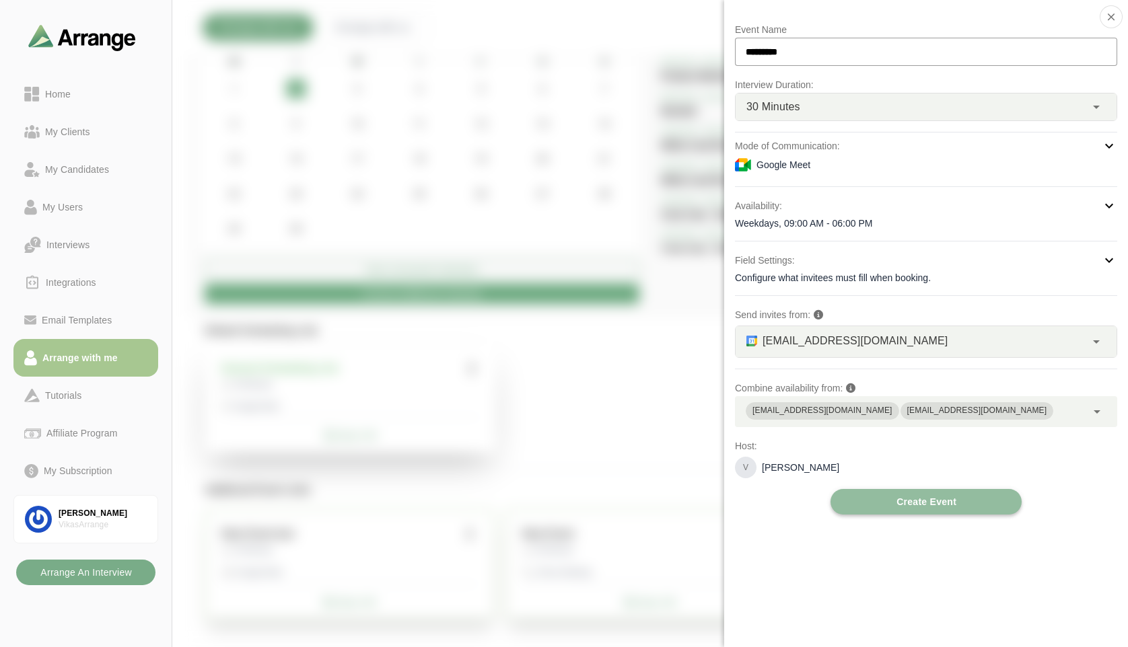
click at [922, 507] on span "Create Event" at bounding box center [926, 502] width 61 height 26
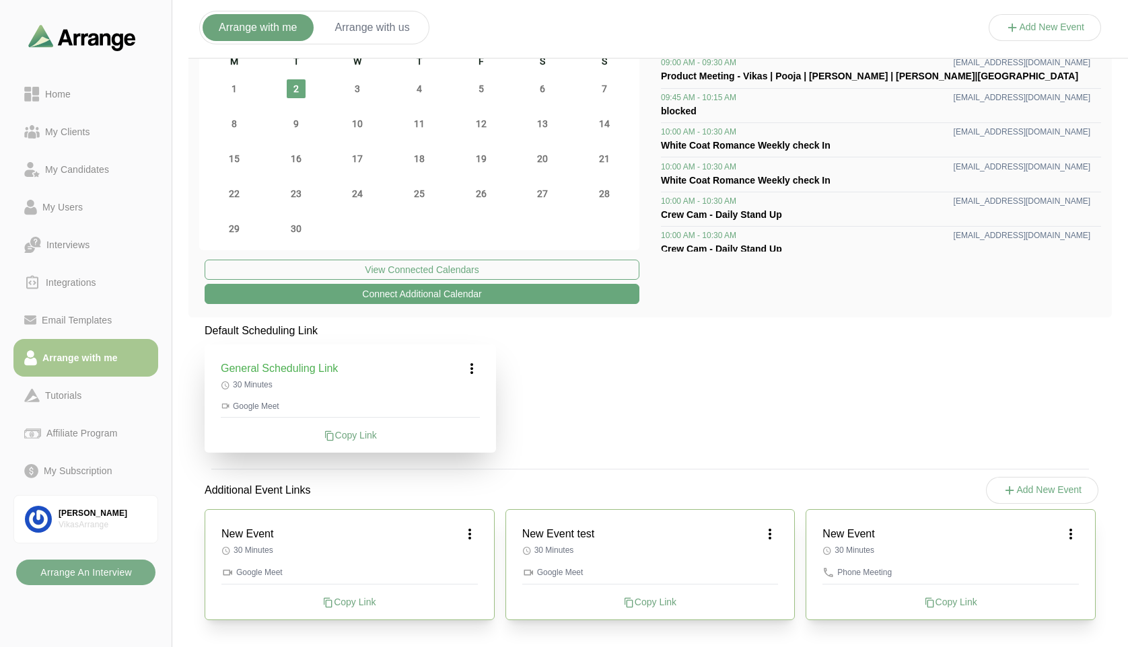
click at [1074, 537] on icon at bounding box center [1071, 534] width 16 height 16
click at [937, 454] on div "Default Scheduling Link General Scheduling Link 30 Minutes Google Meet Copy Lin…" at bounding box center [649, 480] width 923 height 314
click at [1077, 537] on icon at bounding box center [1071, 534] width 16 height 16
click at [1052, 577] on div "Edit" at bounding box center [1058, 571] width 62 height 25
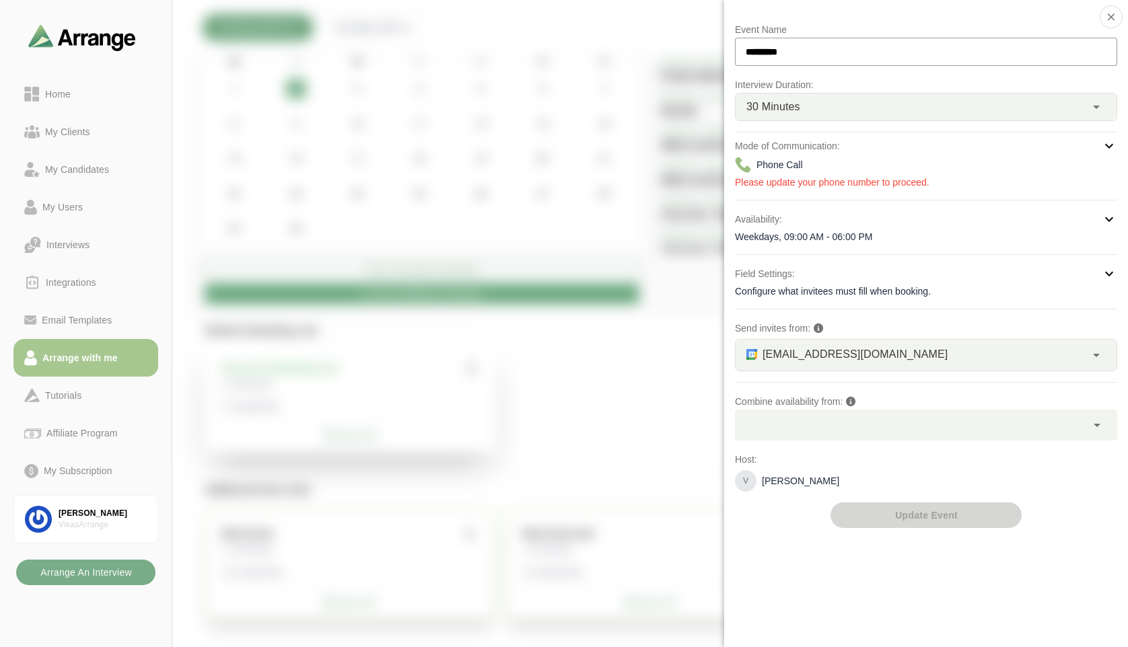
click at [784, 425] on div at bounding box center [910, 425] width 351 height 31
click at [989, 41] on div at bounding box center [1045, 41] width 113 height 0
